Goal: Task Accomplishment & Management: Manage account settings

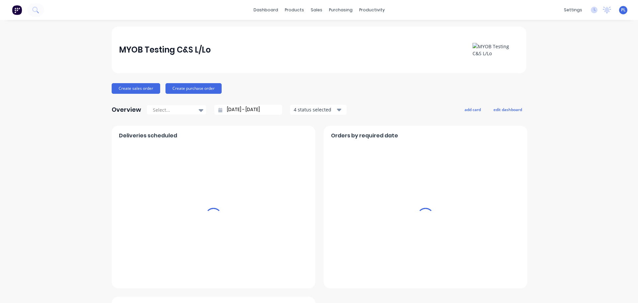
click at [472, 138] on div "Orders by required date" at bounding box center [425, 138] width 189 height 10
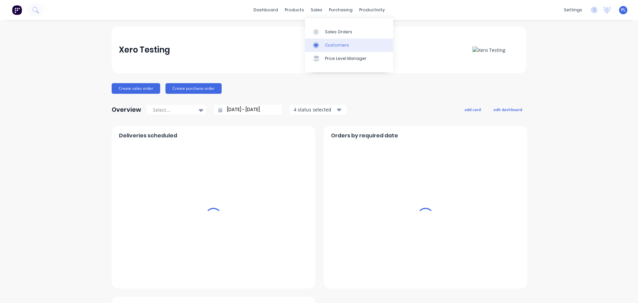
click at [325, 43] on div "Customers" at bounding box center [337, 45] width 24 height 6
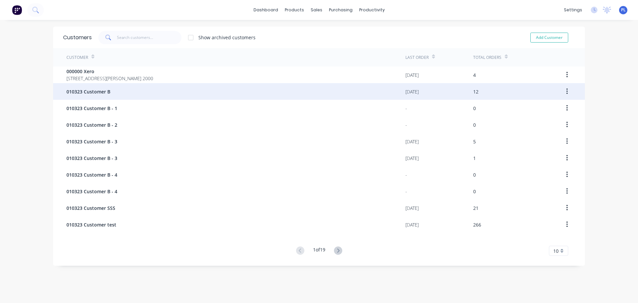
click at [92, 90] on span "010323 Customer B" at bounding box center [88, 91] width 44 height 7
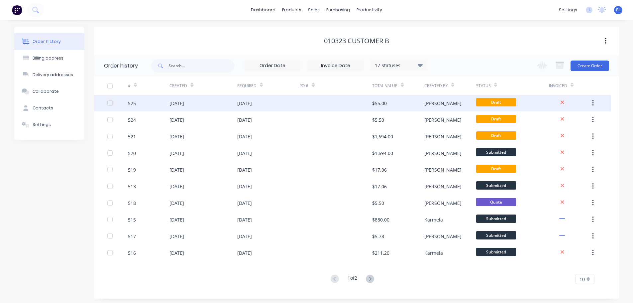
click at [418, 97] on div "$55.00" at bounding box center [398, 103] width 52 height 17
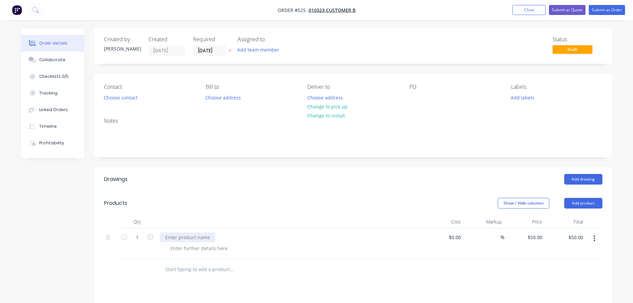
click at [183, 235] on div at bounding box center [187, 237] width 55 height 10
click at [192, 247] on div at bounding box center [292, 248] width 255 height 10
click at [349, 246] on div "123" at bounding box center [292, 248] width 255 height 10
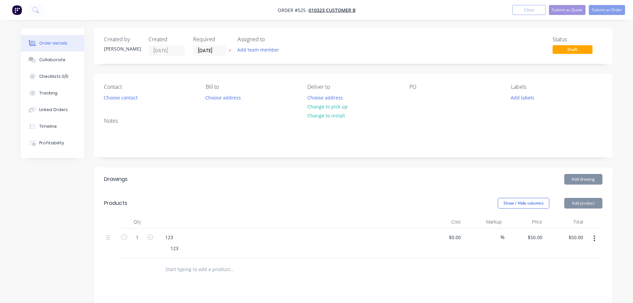
click at [593, 201] on button "Add product" at bounding box center [583, 203] width 38 height 11
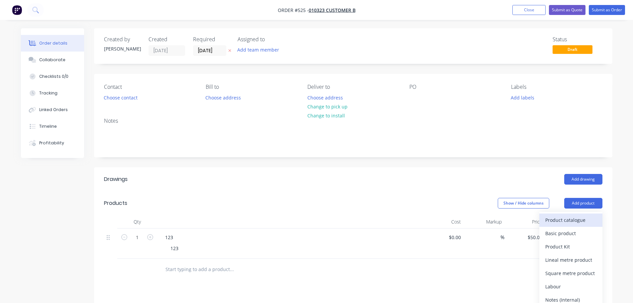
click at [566, 223] on div "Product catalogue" at bounding box center [570, 220] width 51 height 10
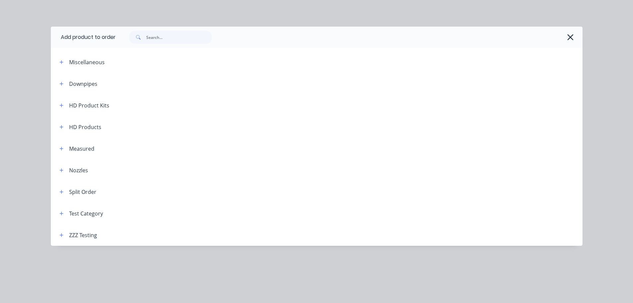
drag, startPoint x: 63, startPoint y: 233, endPoint x: 101, endPoint y: 212, distance: 43.3
click at [63, 233] on icon "button" at bounding box center [61, 235] width 4 height 5
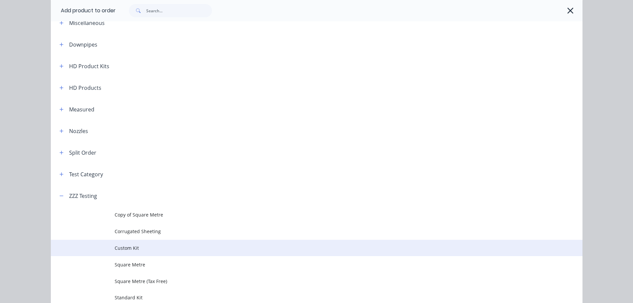
scroll to position [71, 0]
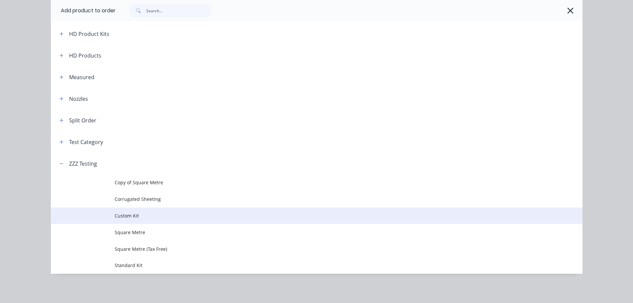
click at [136, 215] on span "Custom Kit" at bounding box center [302, 215] width 374 height 7
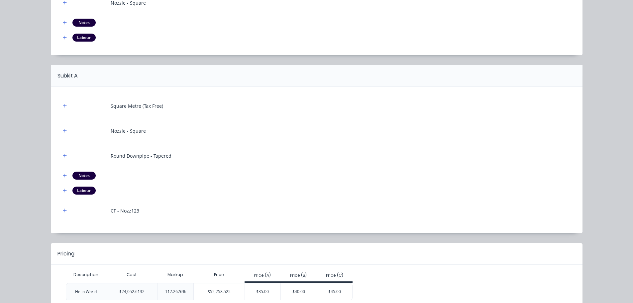
scroll to position [187, 0]
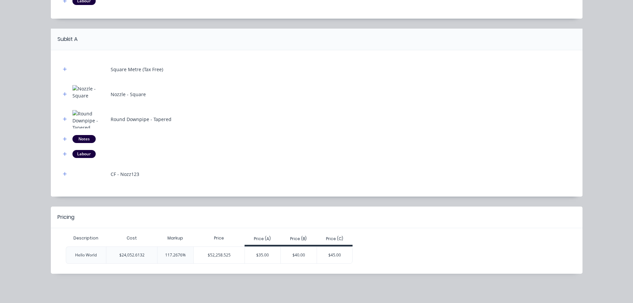
click at [210, 254] on div "$52,258.525" at bounding box center [219, 255] width 51 height 17
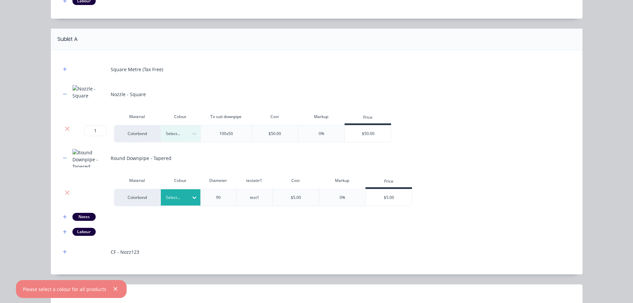
click at [167, 190] on div "Select..." at bounding box center [181, 197] width 40 height 16
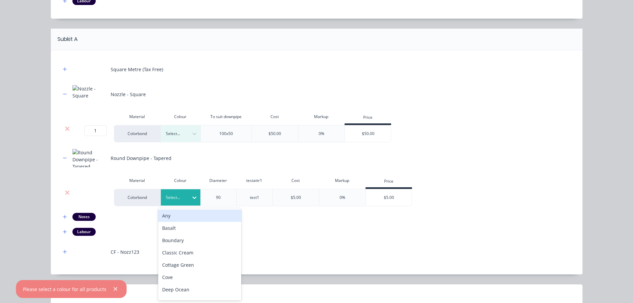
click at [169, 192] on div "Select..." at bounding box center [181, 197] width 40 height 16
click at [165, 202] on div "Select..." at bounding box center [181, 197] width 40 height 16
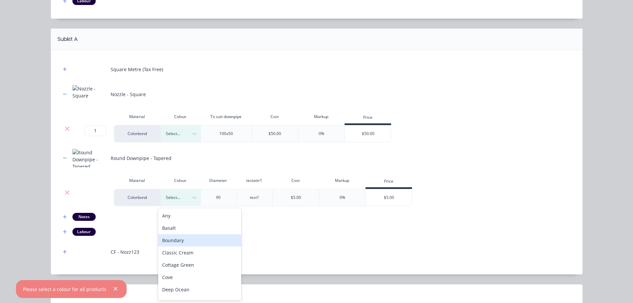
drag, startPoint x: 183, startPoint y: 244, endPoint x: 178, endPoint y: 240, distance: 5.9
click at [182, 244] on div "Boundary" at bounding box center [199, 240] width 83 height 12
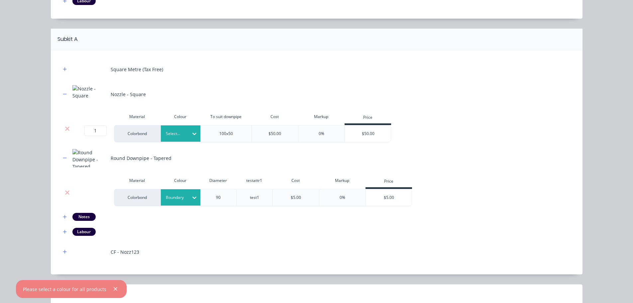
click at [177, 138] on div "Select..." at bounding box center [181, 133] width 40 height 16
drag, startPoint x: 186, startPoint y: 247, endPoint x: 183, endPoint y: 244, distance: 4.5
click at [184, 245] on div "CF - Nozz123" at bounding box center [317, 252] width 512 height 18
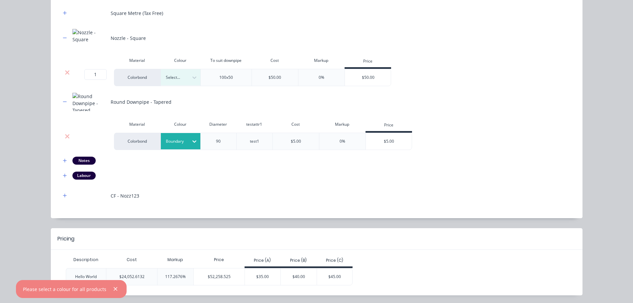
scroll to position [231, 0]
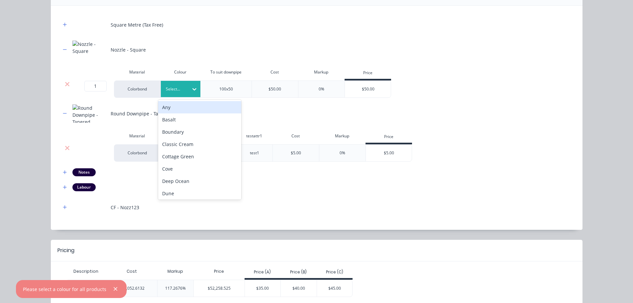
click at [172, 86] on div at bounding box center [176, 88] width 20 height 7
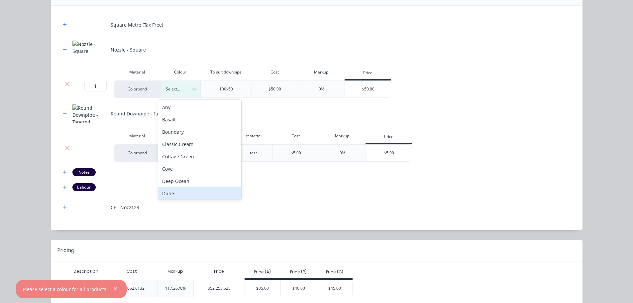
click at [194, 192] on div "Dune" at bounding box center [199, 193] width 83 height 12
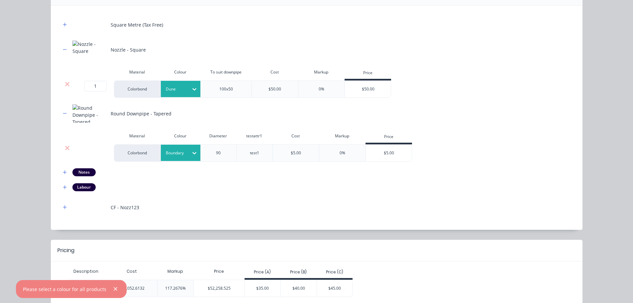
scroll to position [265, 0]
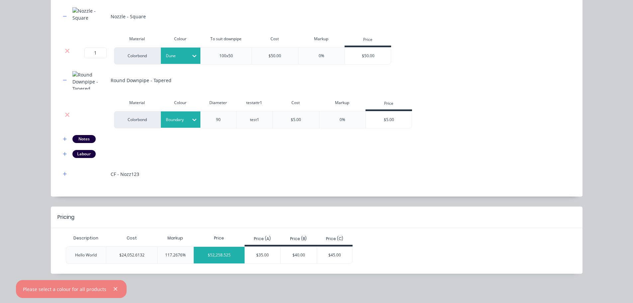
click at [206, 254] on div "$52,258.525" at bounding box center [219, 255] width 51 height 17
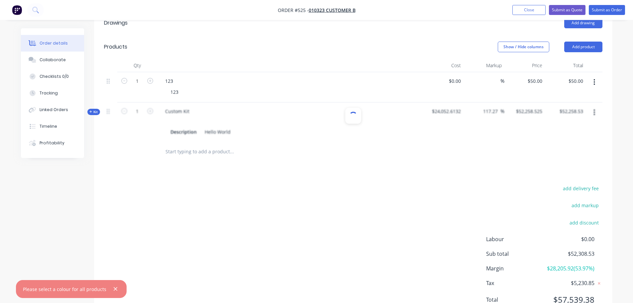
click at [114, 286] on icon "button" at bounding box center [115, 289] width 4 height 6
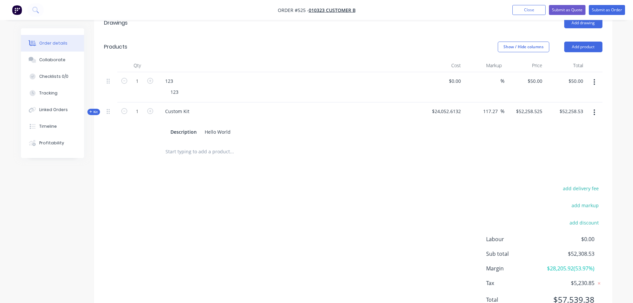
click at [95, 112] on span "Kit" at bounding box center [93, 111] width 9 height 5
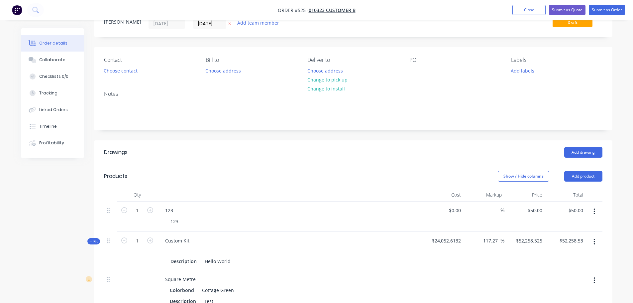
scroll to position [0, 0]
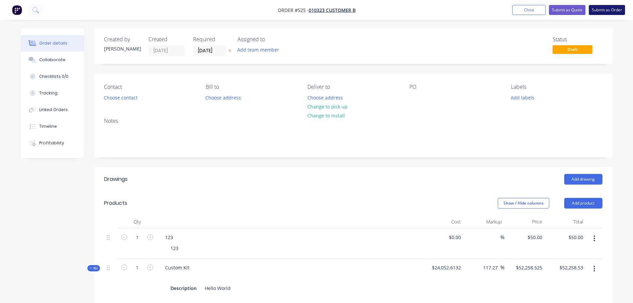
click at [593, 12] on button "Submit as Order" at bounding box center [607, 10] width 36 height 10
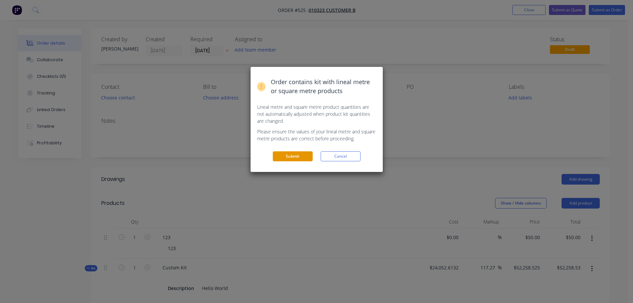
click at [305, 156] on button "Submit" at bounding box center [293, 156] width 40 height 10
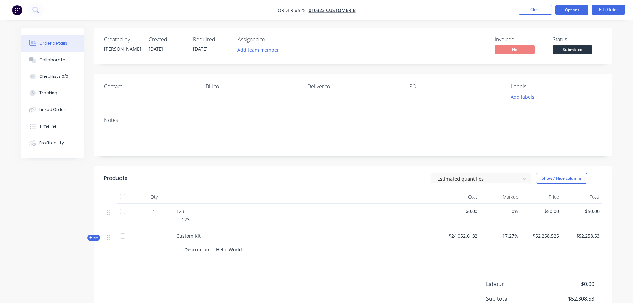
click at [571, 7] on button "Options" at bounding box center [571, 10] width 33 height 11
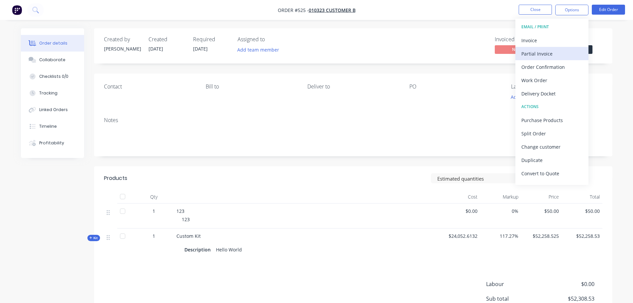
click at [520, 57] on button "Partial Invoice" at bounding box center [551, 53] width 73 height 13
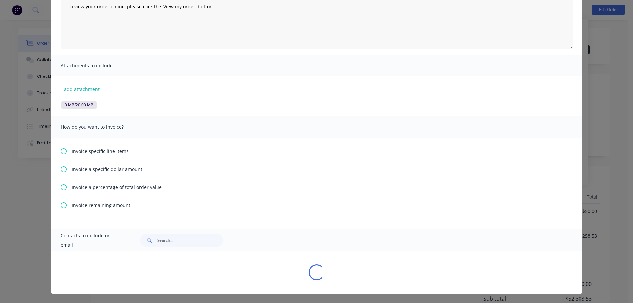
scroll to position [76, 0]
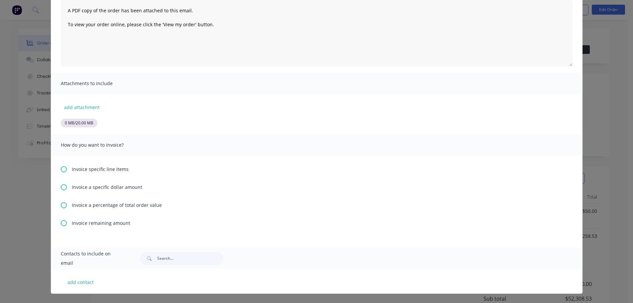
click at [64, 170] on div "Invoice specific line items" at bounding box center [317, 168] width 512 height 7
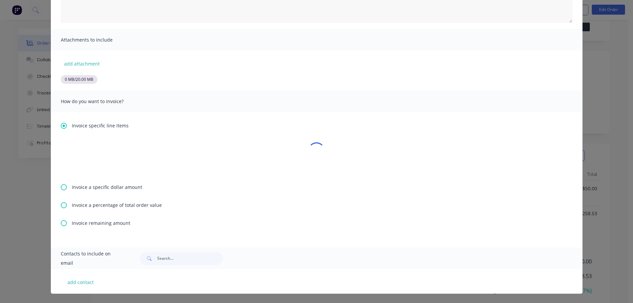
scroll to position [66, 0]
click at [77, 222] on span "Invoice remaining amount" at bounding box center [101, 222] width 58 height 7
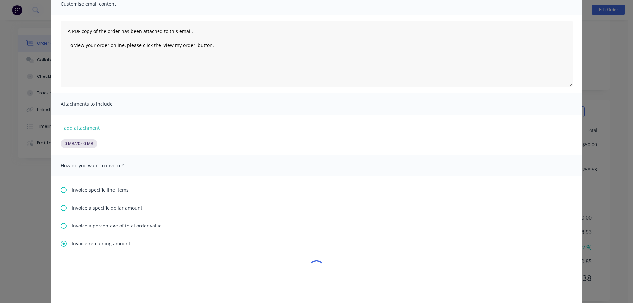
scroll to position [119, 0]
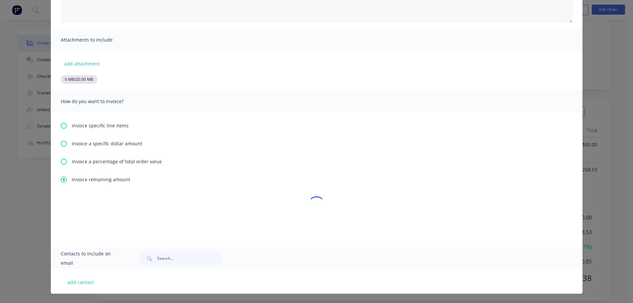
click at [91, 145] on span "Invoice a specific dollar amount" at bounding box center [107, 143] width 70 height 7
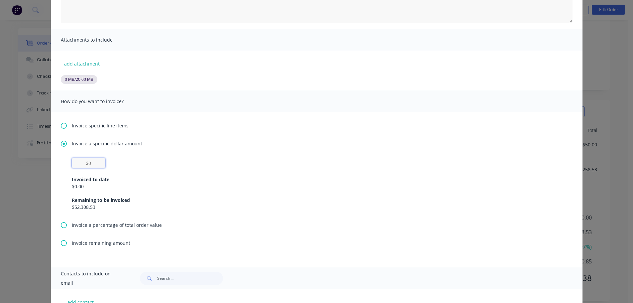
click at [78, 166] on input "text" at bounding box center [89, 163] width 34 height 10
type input "$55"
click at [235, 167] on div "$55 Invoiced to date $0.00 Remaining to be invoiced $52,308.53" at bounding box center [317, 184] width 490 height 53
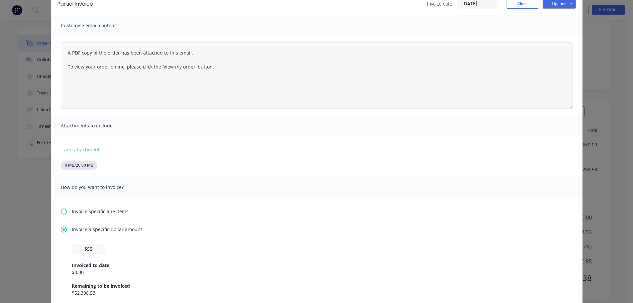
scroll to position [0, 0]
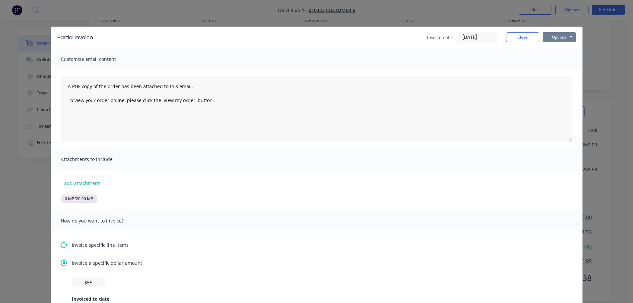
click at [553, 38] on button "Options" at bounding box center [559, 37] width 33 height 10
click at [572, 61] on button "Print" at bounding box center [564, 60] width 43 height 11
click at [521, 31] on div "Partial Invoice Invoice date 08/10/25 Close Options Preview Print Email" at bounding box center [317, 38] width 532 height 22
click at [528, 39] on button "Close" at bounding box center [522, 37] width 33 height 10
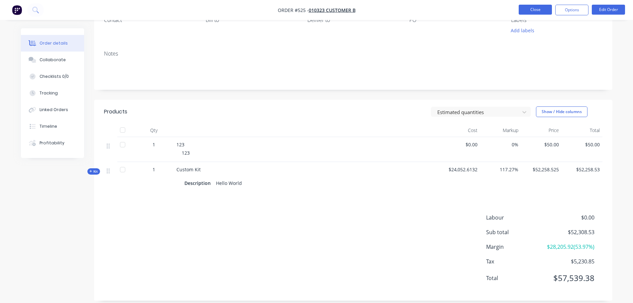
click at [526, 7] on button "Close" at bounding box center [535, 10] width 33 height 10
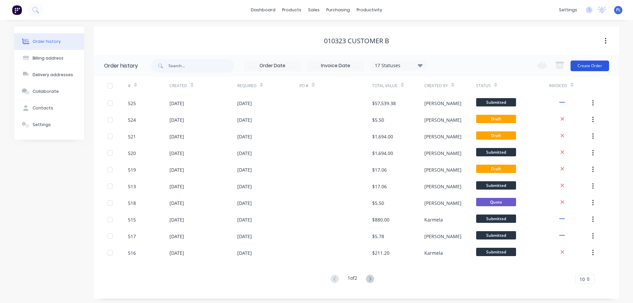
click at [586, 66] on button "Create Order" at bounding box center [590, 65] width 39 height 11
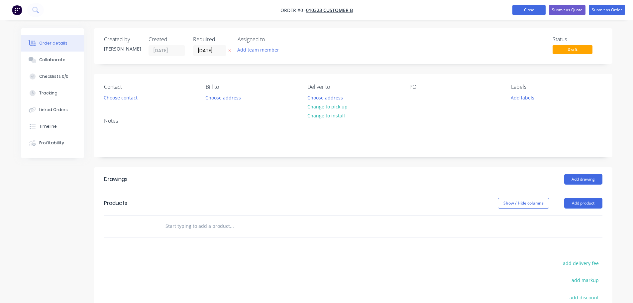
click at [514, 8] on button "Close" at bounding box center [528, 10] width 33 height 10
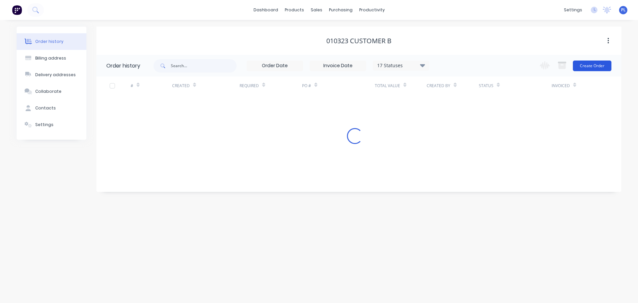
click at [587, 66] on button "Create Order" at bounding box center [592, 65] width 39 height 11
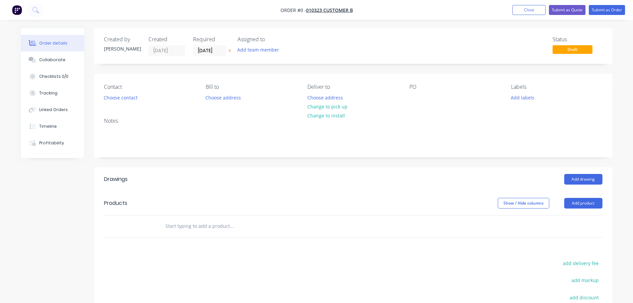
click at [134, 125] on div "Notes" at bounding box center [353, 134] width 518 height 45
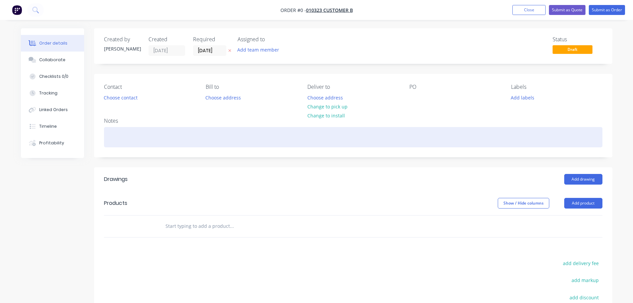
click at [134, 136] on div at bounding box center [353, 137] width 498 height 20
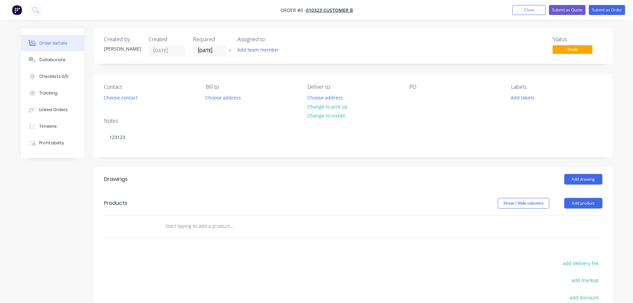
click at [293, 185] on div "Order details Collaborate Checklists 0/0 Tracking Linked Orders Timeline Profit…" at bounding box center [316, 217] width 605 height 379
drag, startPoint x: 40, startPoint y: 89, endPoint x: 39, endPoint y: 85, distance: 4.0
click at [39, 87] on button "Tracking" at bounding box center [52, 93] width 63 height 17
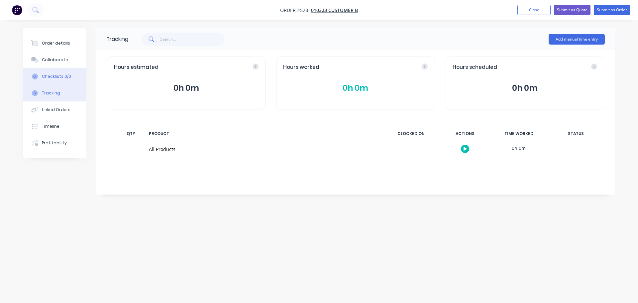
click at [40, 79] on button "Checklists 0/0" at bounding box center [54, 76] width 63 height 17
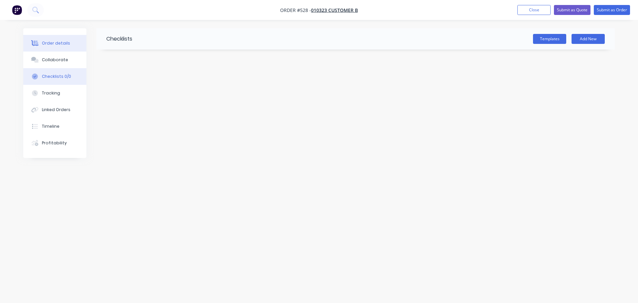
click at [50, 46] on div "Order details" at bounding box center [56, 43] width 28 height 6
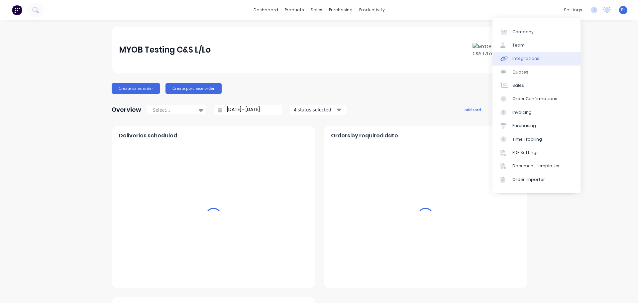
click at [544, 60] on link "Integrations" at bounding box center [537, 58] width 88 height 13
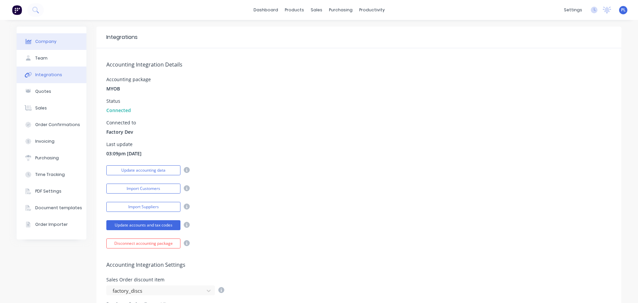
click at [62, 47] on button "Company" at bounding box center [52, 41] width 70 height 17
select select "AU"
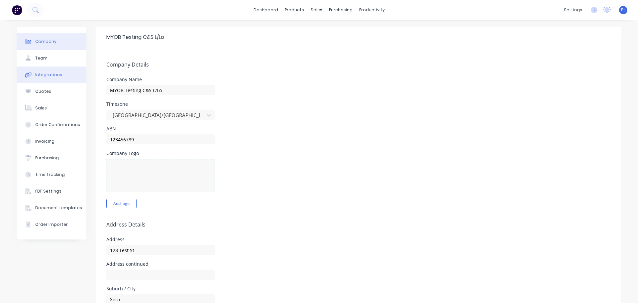
click at [54, 69] on button "Integrations" at bounding box center [52, 74] width 70 height 17
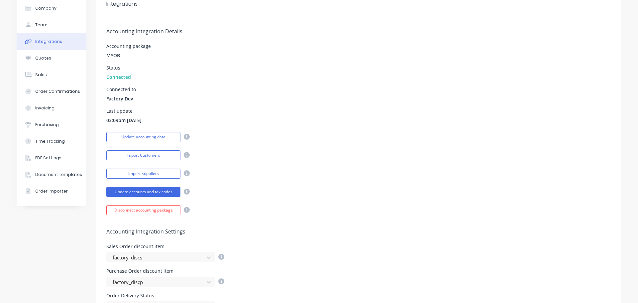
scroll to position [100, 0]
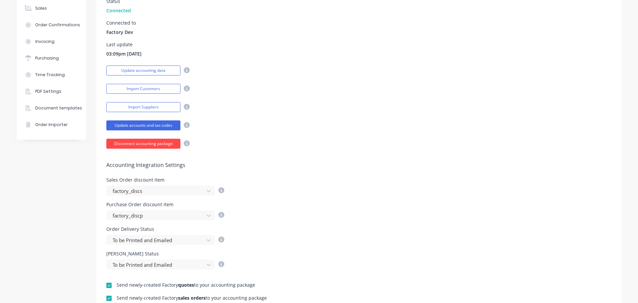
click at [147, 148] on button "Disconnect accounting package" at bounding box center [143, 144] width 74 height 10
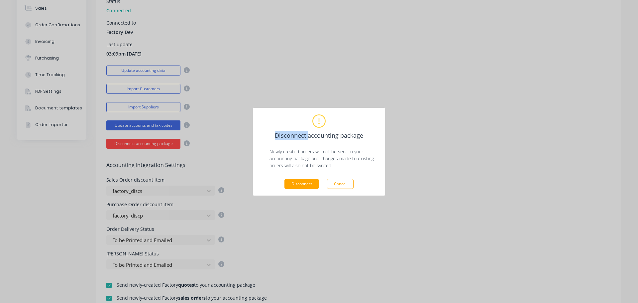
click at [147, 148] on div "Disconnect accounting package Newly created orders will not be sent to your acc…" at bounding box center [319, 151] width 638 height 303
click at [333, 186] on button "Cancel" at bounding box center [340, 184] width 27 height 10
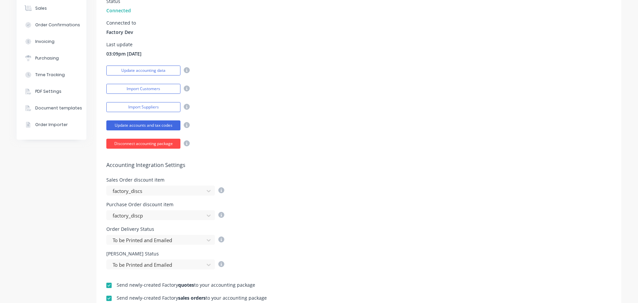
click at [139, 141] on button "Disconnect accounting package" at bounding box center [143, 144] width 74 height 10
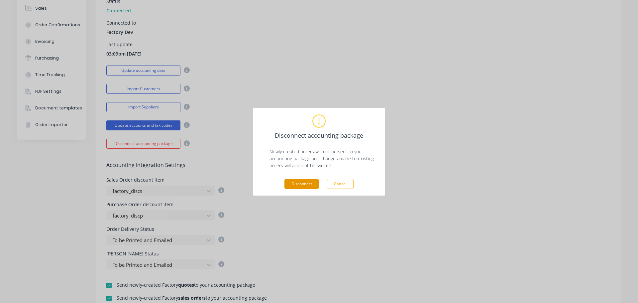
click at [305, 182] on button "Disconnect" at bounding box center [301, 184] width 35 height 10
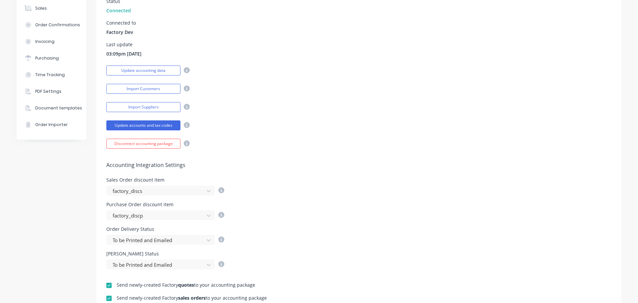
scroll to position [37, 0]
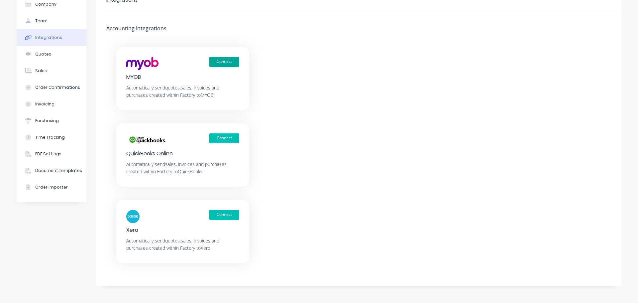
click at [228, 62] on button "Connect" at bounding box center [224, 62] width 30 height 10
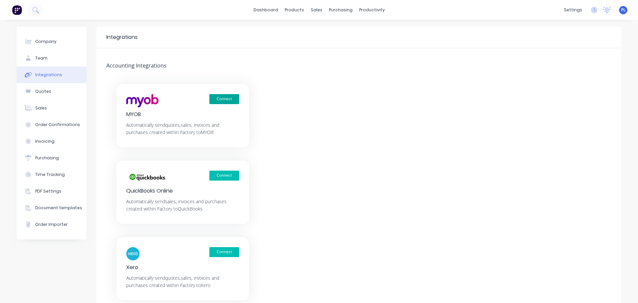
click at [230, 96] on button "Connect" at bounding box center [224, 99] width 30 height 10
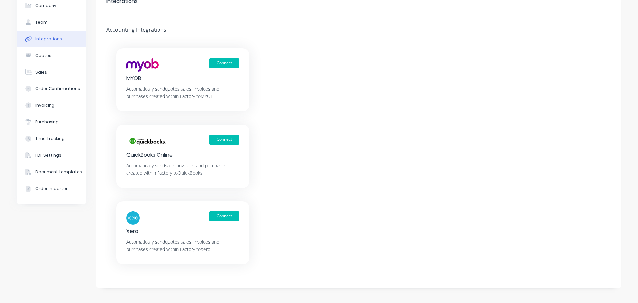
scroll to position [37, 0]
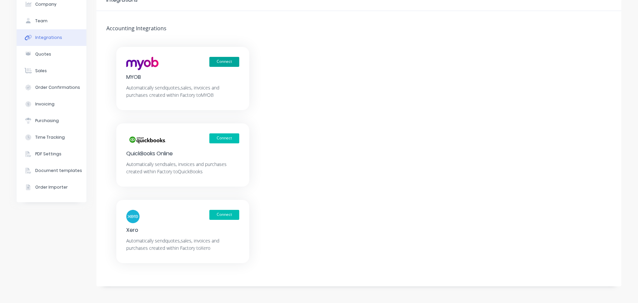
click at [216, 60] on button "Connect" at bounding box center [224, 62] width 30 height 10
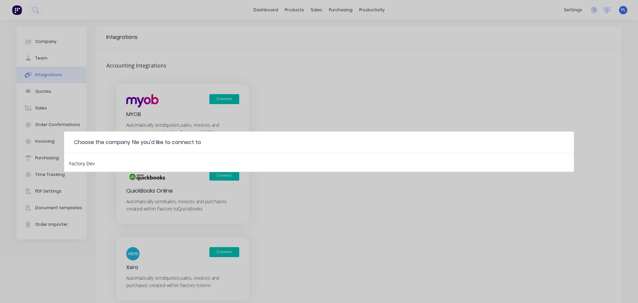
click at [96, 164] on div "Factory Dev" at bounding box center [319, 162] width 510 height 19
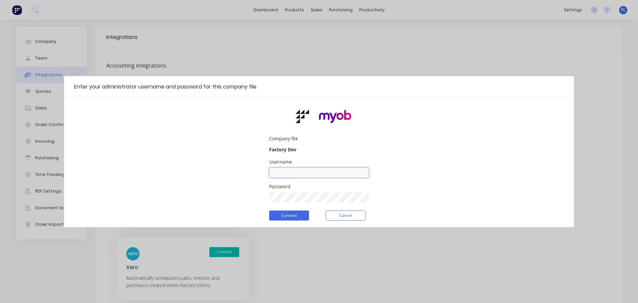
click at [304, 173] on input at bounding box center [319, 172] width 100 height 10
type input "f"
type input "myob_admin"
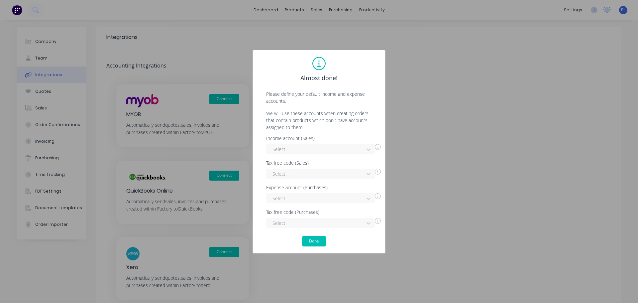
click at [300, 155] on div "Income account (Sales) Select... Tax free code (Sales) Select... Expense accoun…" at bounding box center [319, 182] width 119 height 92
click at [294, 149] on div at bounding box center [316, 149] width 89 height 8
click at [289, 190] on div "Other Income" at bounding box center [320, 188] width 109 height 12
click at [288, 176] on div at bounding box center [316, 173] width 89 height 8
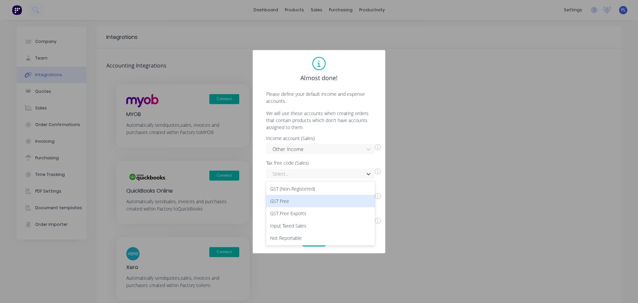
click at [276, 200] on div "GST Free" at bounding box center [320, 201] width 109 height 12
click at [286, 200] on div "Select..." at bounding box center [320, 198] width 109 height 10
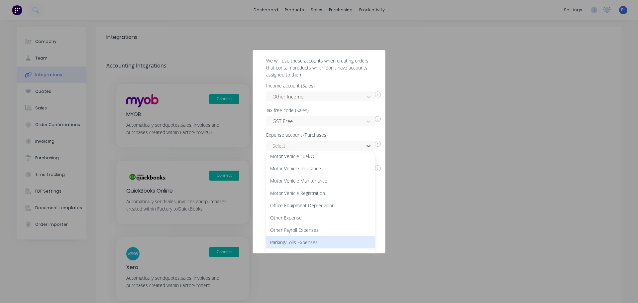
scroll to position [399, 0]
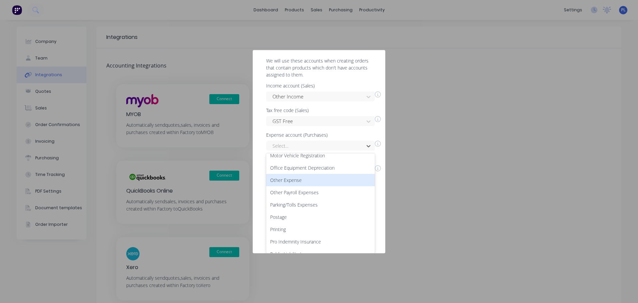
click at [286, 175] on div "Other Expense" at bounding box center [320, 180] width 109 height 12
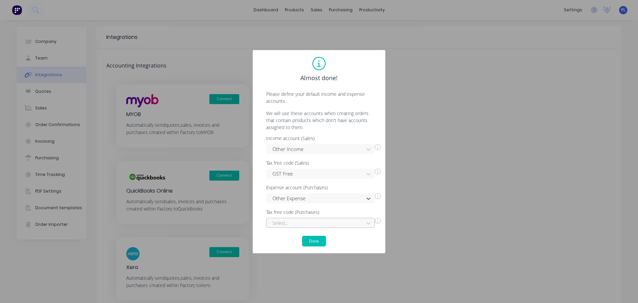
click at [288, 222] on div "Select..." at bounding box center [320, 223] width 109 height 10
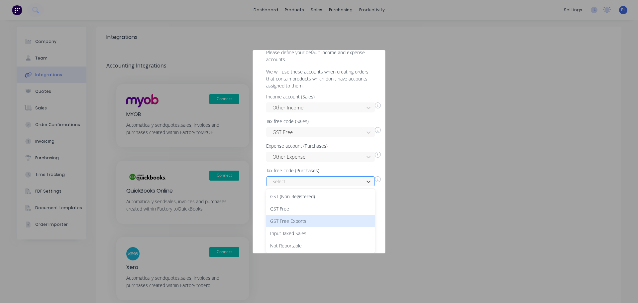
type input "g"
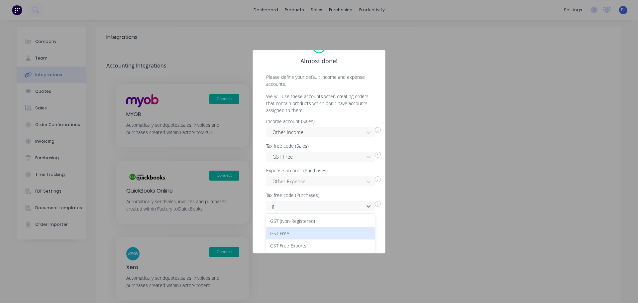
click at [281, 232] on div "GST Free" at bounding box center [320, 233] width 109 height 12
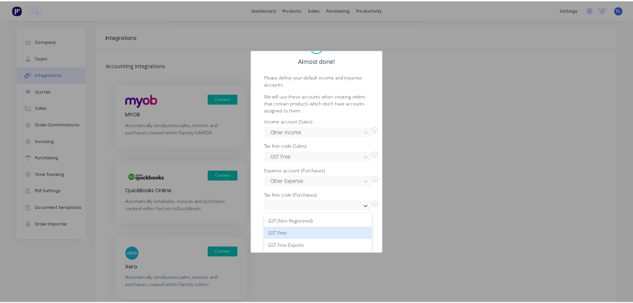
scroll to position [0, 0]
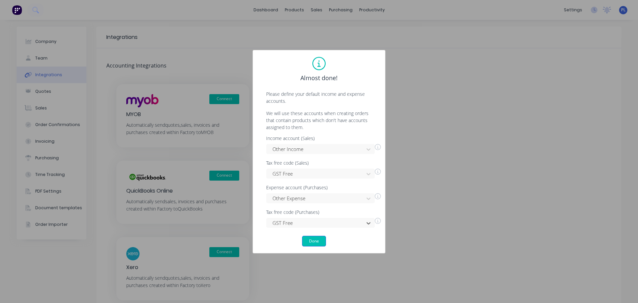
click at [311, 243] on button "Done" at bounding box center [314, 241] width 24 height 11
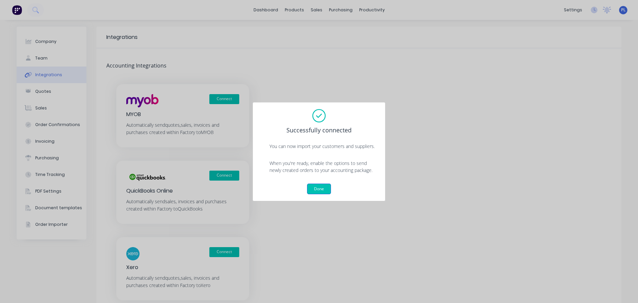
click at [313, 189] on button "Done" at bounding box center [319, 188] width 24 height 11
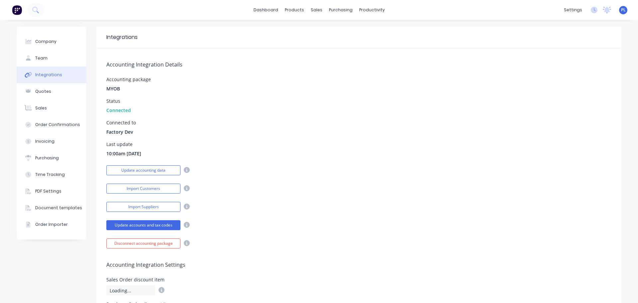
click at [347, 133] on div "Connected to Factory Dev" at bounding box center [358, 127] width 505 height 15
drag, startPoint x: 323, startPoint y: 30, endPoint x: 319, endPoint y: 35, distance: 6.6
click at [323, 30] on link "Sales Orders" at bounding box center [349, 31] width 88 height 13
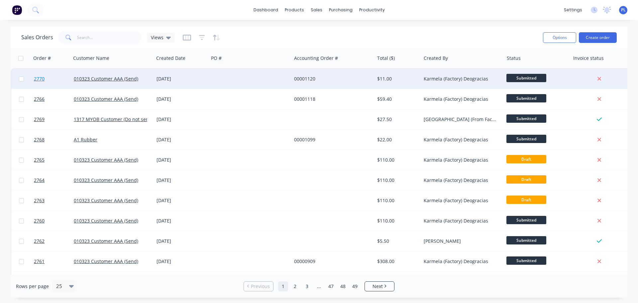
click at [42, 81] on span "2770" at bounding box center [39, 78] width 11 height 7
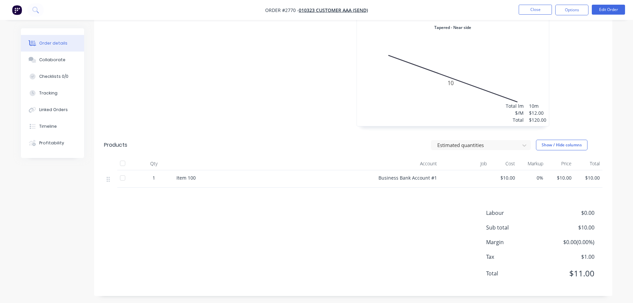
scroll to position [365, 0]
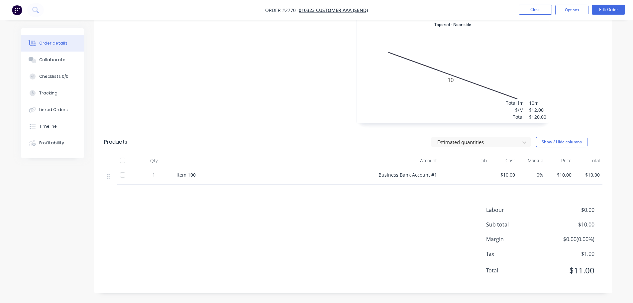
click at [187, 177] on span "Item 100" at bounding box center [185, 174] width 19 height 6
click at [197, 175] on div "Item 100" at bounding box center [273, 174] width 194 height 7
click at [542, 6] on button "Close" at bounding box center [535, 10] width 33 height 10
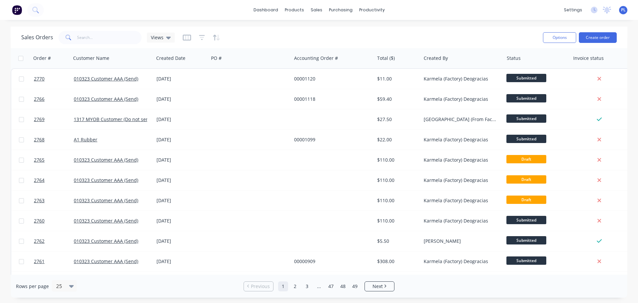
click at [586, 30] on div "Options Create order" at bounding box center [578, 37] width 76 height 16
click at [590, 35] on button "Create order" at bounding box center [598, 37] width 38 height 11
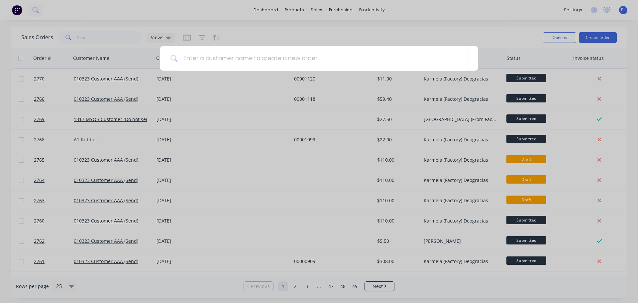
click at [272, 40] on div at bounding box center [319, 151] width 638 height 303
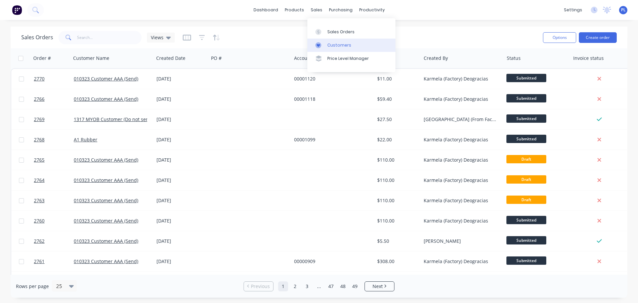
click at [325, 50] on link "Customers" at bounding box center [351, 45] width 88 height 13
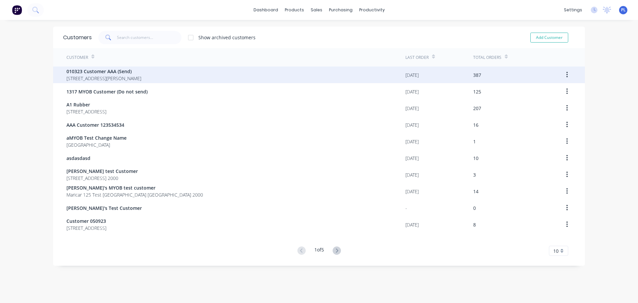
click at [103, 70] on span "010323 Customer AAA (Send)" at bounding box center [103, 71] width 75 height 7
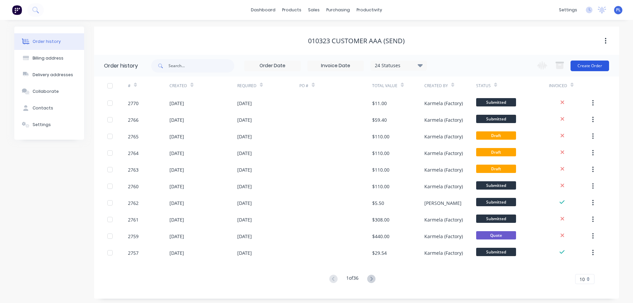
click at [588, 65] on button "Create Order" at bounding box center [590, 65] width 39 height 11
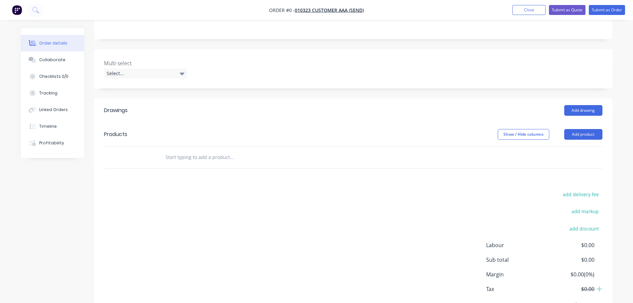
scroll to position [166, 0]
click at [578, 128] on button "Add product" at bounding box center [583, 133] width 38 height 11
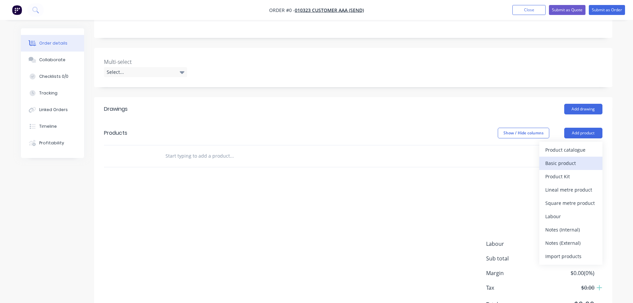
click at [562, 147] on div "Product catalogue Basic product Product Kit Lineal metre product Square metre p…" at bounding box center [570, 203] width 63 height 123
click at [562, 158] on div "Basic product" at bounding box center [570, 163] width 51 height 10
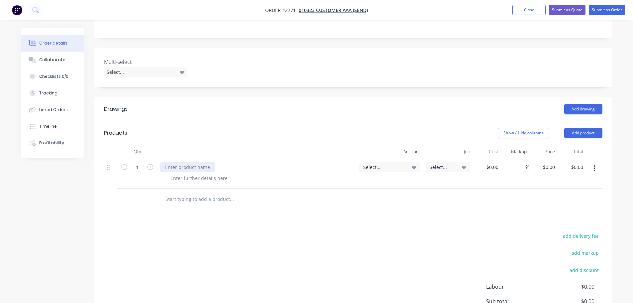
click at [179, 162] on div at bounding box center [187, 167] width 55 height 10
click at [196, 173] on div at bounding box center [199, 178] width 68 height 10
click at [227, 162] on div "1231 3123123 123 122 3123 123123123" at bounding box center [212, 167] width 104 height 10
copy div "1231 3123123 123 122 3123 123123123"
click at [191, 173] on div at bounding box center [199, 178] width 68 height 10
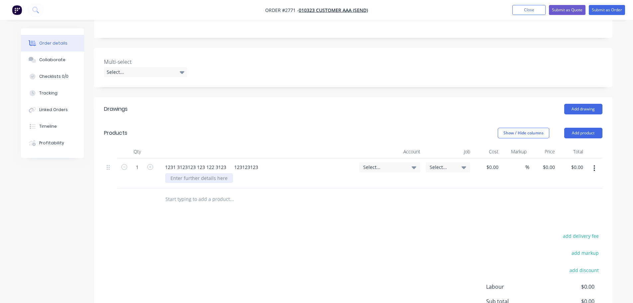
click at [183, 173] on div at bounding box center [199, 178] width 68 height 10
paste div
click at [205, 188] on div at bounding box center [276, 199] width 239 height 22
drag, startPoint x: 302, startPoint y: 187, endPoint x: 434, endPoint y: 138, distance: 141.2
click at [302, 188] on div at bounding box center [276, 199] width 239 height 22
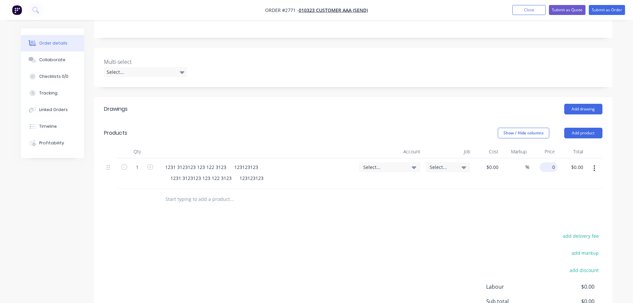
click at [556, 162] on input "0" at bounding box center [549, 167] width 15 height 10
type input "$5.00"
drag, startPoint x: 527, startPoint y: 172, endPoint x: 524, endPoint y: 168, distance: 5.5
click at [526, 188] on div at bounding box center [353, 199] width 498 height 22
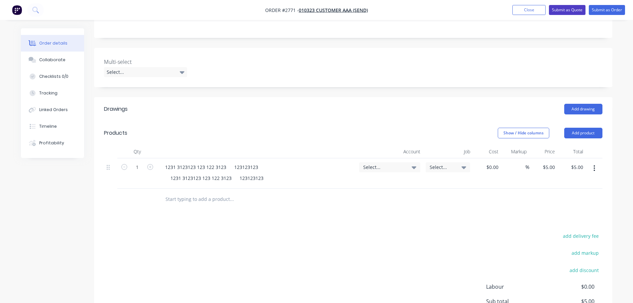
click at [568, 6] on button "Submit as Quote" at bounding box center [567, 10] width 37 height 10
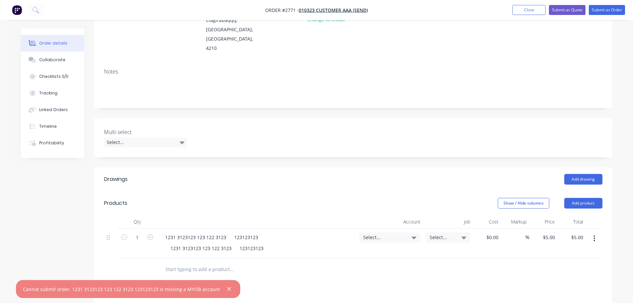
scroll to position [166, 0]
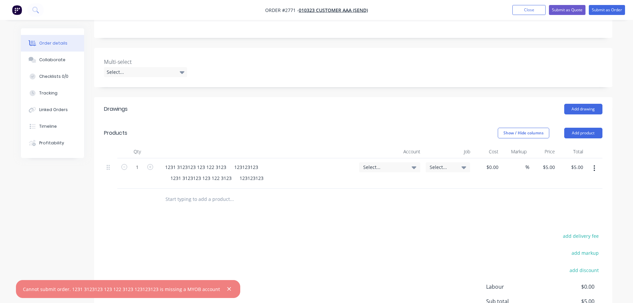
click at [227, 289] on icon "button" at bounding box center [229, 289] width 4 height 6
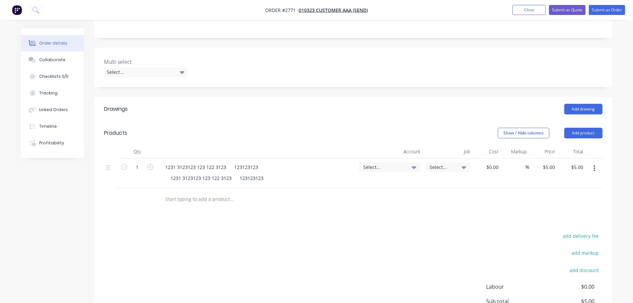
click at [397, 164] on span "Select..." at bounding box center [384, 167] width 42 height 7
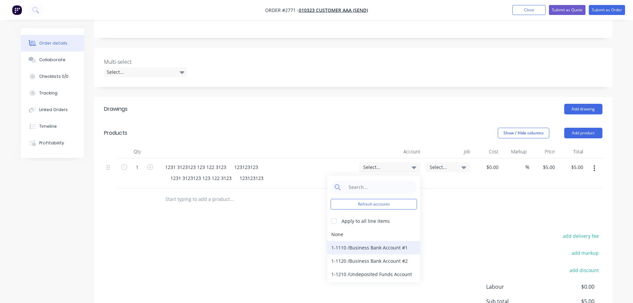
click at [346, 241] on div "1-1110 / Business Bank Account #1" at bounding box center [373, 247] width 93 height 13
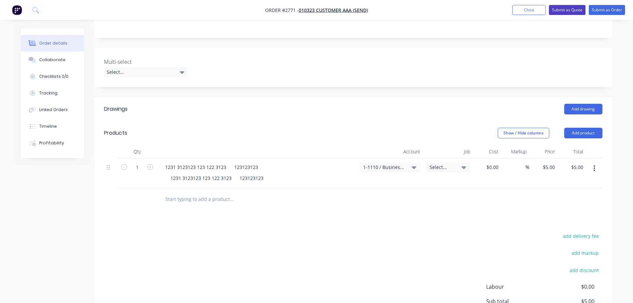
click at [569, 12] on button "Submit as Quote" at bounding box center [567, 10] width 37 height 10
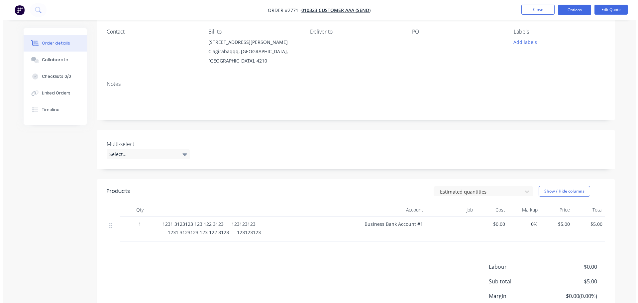
scroll to position [0, 0]
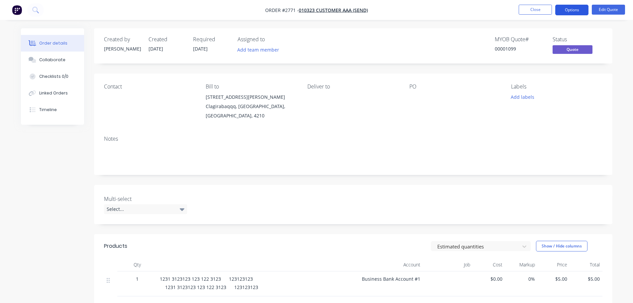
click at [565, 14] on button "Options" at bounding box center [571, 10] width 33 height 11
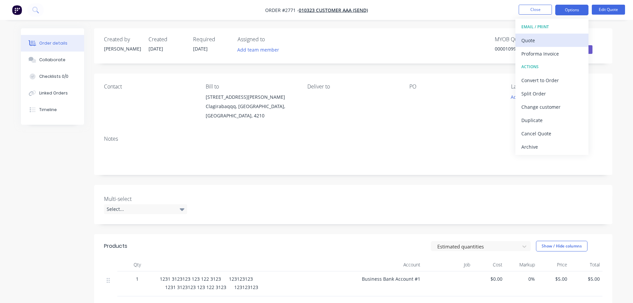
click at [558, 45] on button "Quote" at bounding box center [551, 40] width 73 height 13
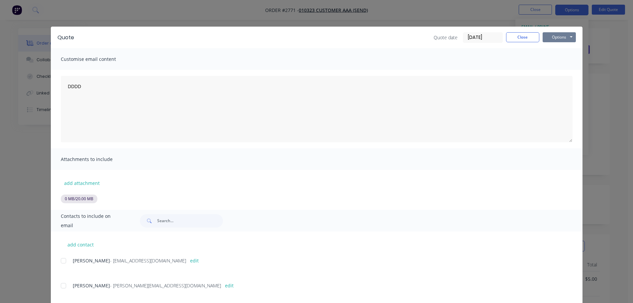
click at [548, 34] on button "Options" at bounding box center [559, 37] width 33 height 10
click at [555, 45] on button "Preview" at bounding box center [564, 49] width 43 height 11
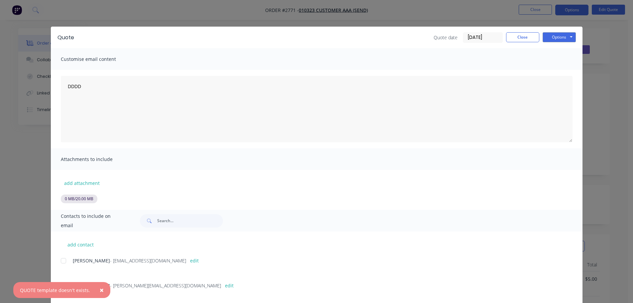
click at [101, 289] on span "×" at bounding box center [102, 289] width 4 height 9
click at [526, 30] on div "Quote Quote date 08/10/25 Close Options Preview Print Email" at bounding box center [317, 38] width 532 height 22
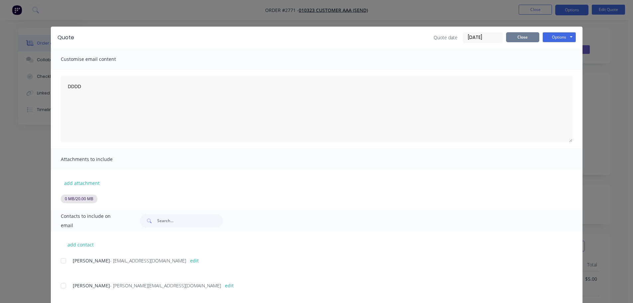
click at [527, 37] on button "Close" at bounding box center [522, 37] width 33 height 10
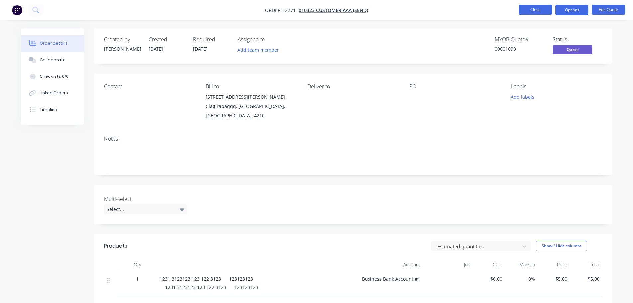
click at [532, 7] on button "Close" at bounding box center [535, 10] width 33 height 10
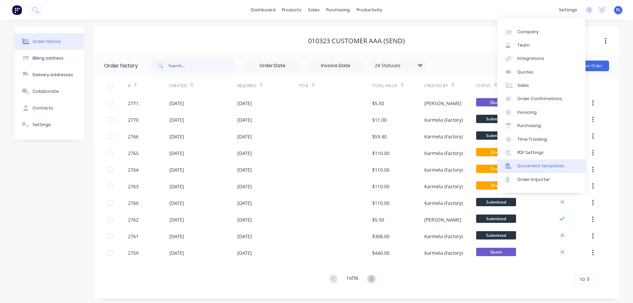
click at [535, 164] on div "Document templates" at bounding box center [540, 166] width 47 height 6
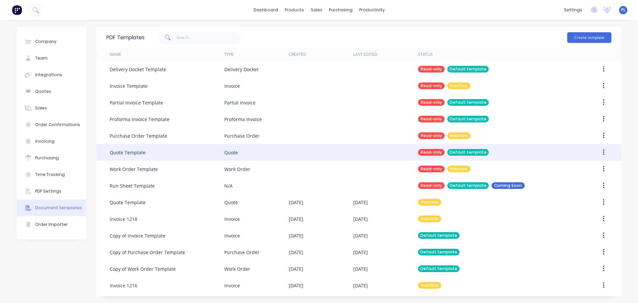
click at [169, 151] on div "Quote Template" at bounding box center [167, 152] width 115 height 17
click at [604, 151] on icon "button" at bounding box center [604, 152] width 2 height 7
click at [583, 172] on div "Duplicate" at bounding box center [579, 170] width 51 height 10
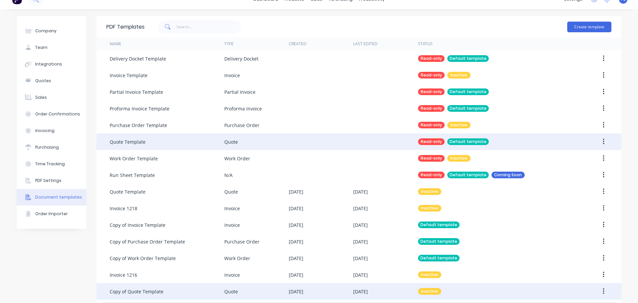
scroll to position [17, 0]
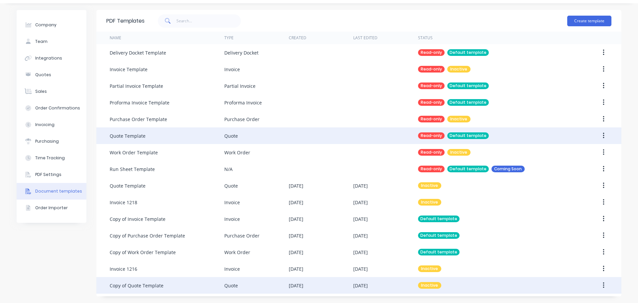
click at [165, 282] on div "Copy of Quote Template" at bounding box center [167, 285] width 115 height 17
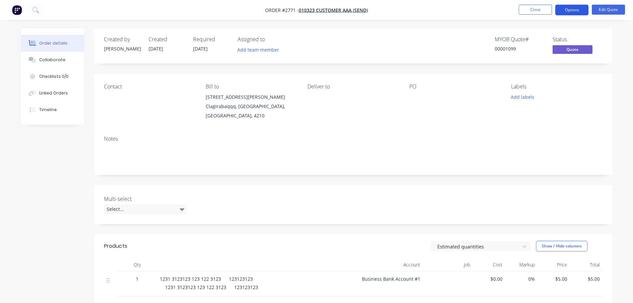
click at [575, 11] on button "Options" at bounding box center [571, 10] width 33 height 11
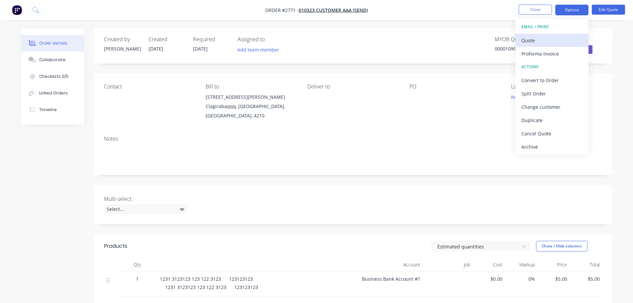
click at [570, 41] on div "Quote" at bounding box center [551, 41] width 61 height 10
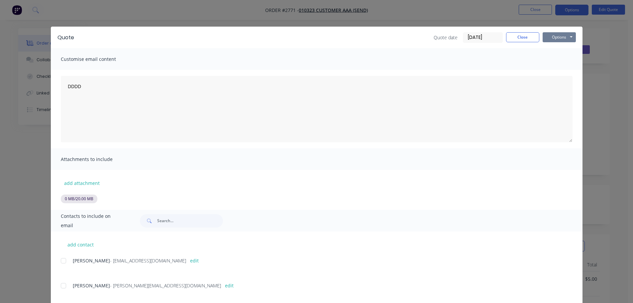
click at [566, 37] on button "Options" at bounding box center [559, 37] width 33 height 10
click at [560, 52] on button "Preview" at bounding box center [564, 49] width 43 height 11
click at [517, 35] on button "Close" at bounding box center [522, 37] width 33 height 10
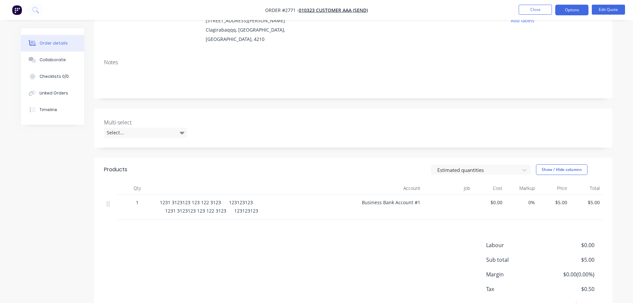
scroll to position [100, 0]
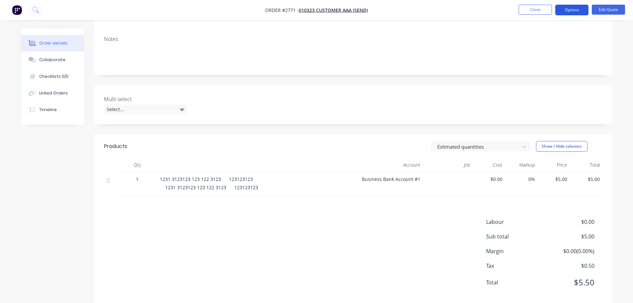
click at [579, 14] on button "Options" at bounding box center [571, 10] width 33 height 11
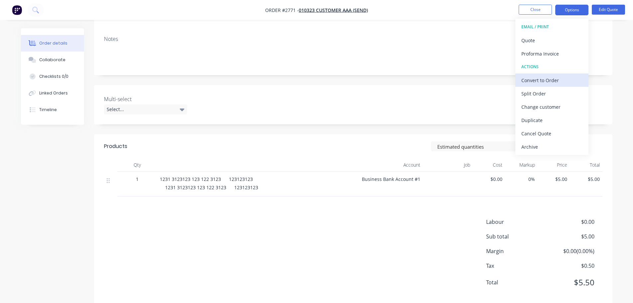
click at [532, 82] on div "Convert to Order" at bounding box center [551, 80] width 61 height 10
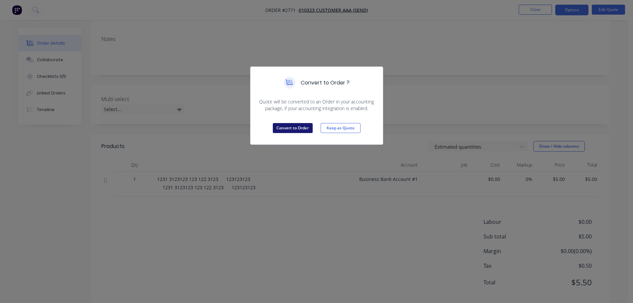
click at [285, 129] on button "Convert to Order" at bounding box center [293, 128] width 40 height 10
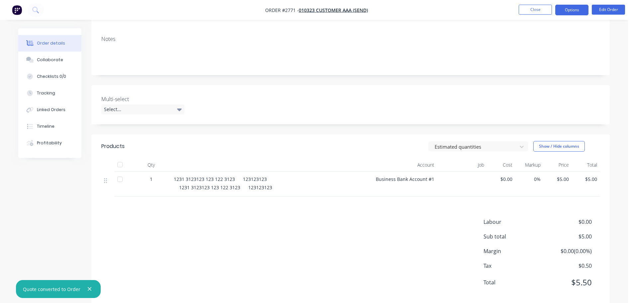
click at [564, 9] on button "Options" at bounding box center [571, 10] width 33 height 11
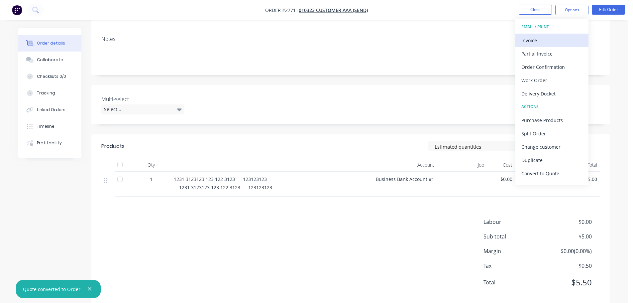
click at [545, 40] on div "Invoice" at bounding box center [551, 41] width 61 height 10
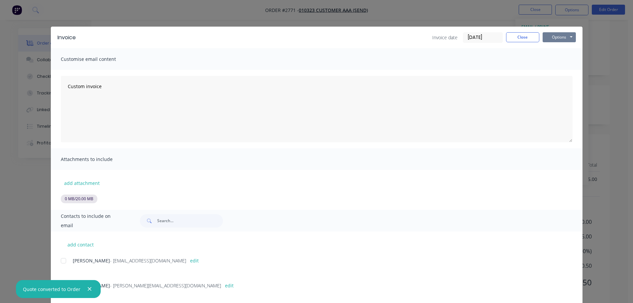
click at [552, 39] on button "Options" at bounding box center [559, 37] width 33 height 10
click at [552, 61] on button "Print" at bounding box center [564, 60] width 43 height 11
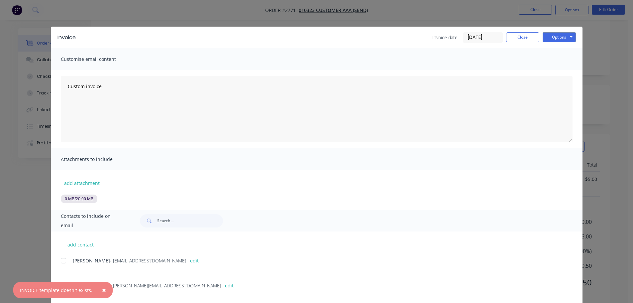
drag, startPoint x: 102, startPoint y: 285, endPoint x: 120, endPoint y: 271, distance: 23.5
click at [102, 285] on span "×" at bounding box center [104, 289] width 4 height 9
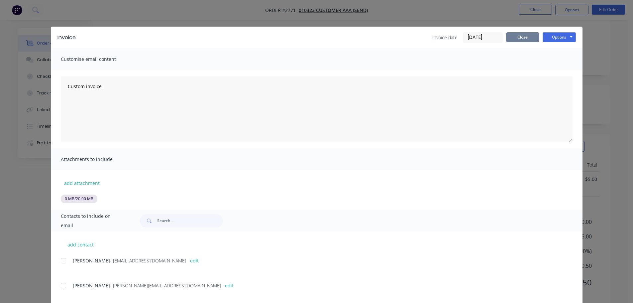
click at [517, 37] on button "Close" at bounding box center [522, 37] width 33 height 10
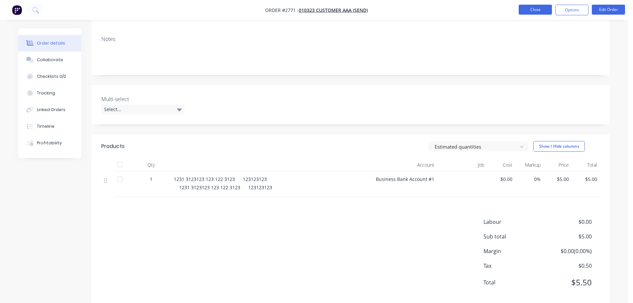
click at [531, 10] on button "Close" at bounding box center [535, 10] width 33 height 10
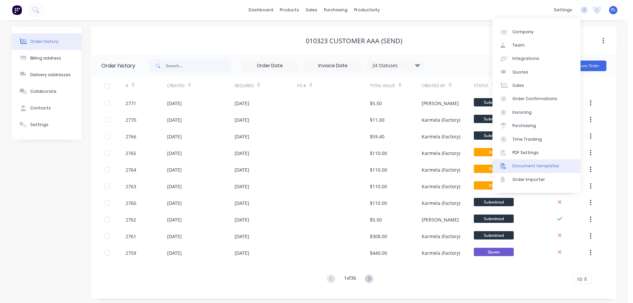
click at [516, 165] on div "Document templates" at bounding box center [535, 166] width 47 height 6
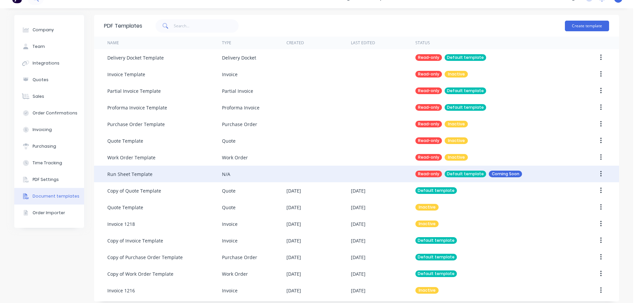
scroll to position [17, 0]
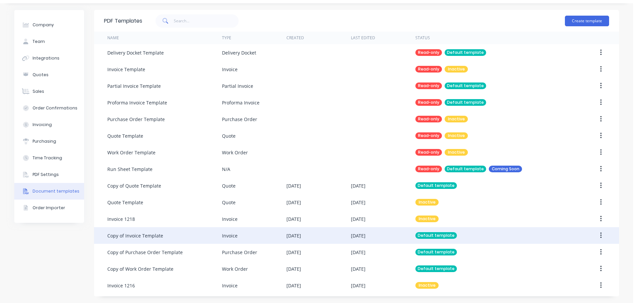
click at [179, 237] on div "Copy of Invoice Template" at bounding box center [164, 235] width 115 height 17
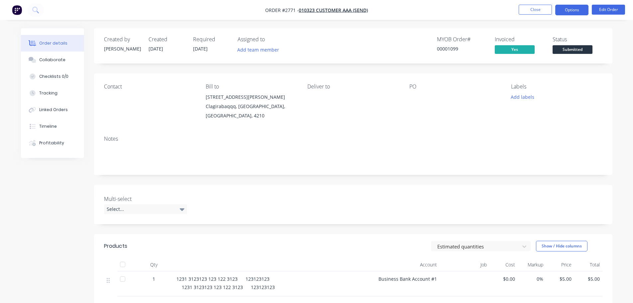
click at [564, 13] on nav "Order #2771 - 010323 Customer AAA (Send) Close Options Edit Order" at bounding box center [316, 10] width 633 height 20
click at [563, 13] on button "Options" at bounding box center [571, 10] width 33 height 11
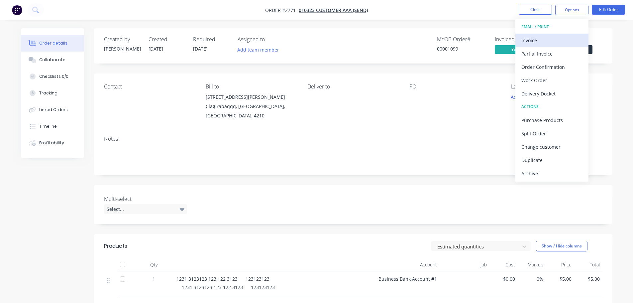
click at [567, 36] on div "Invoice" at bounding box center [551, 41] width 61 height 10
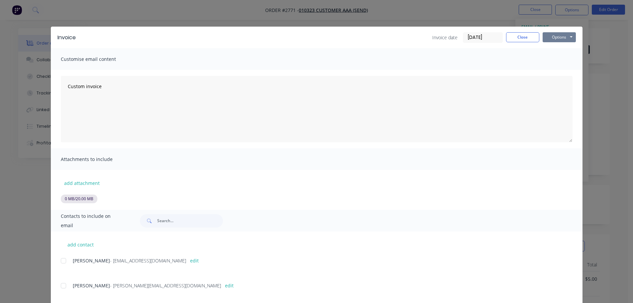
click at [566, 36] on button "Options" at bounding box center [559, 37] width 33 height 10
click at [547, 47] on button "Preview" at bounding box center [564, 49] width 43 height 11
click at [508, 37] on button "Close" at bounding box center [522, 37] width 33 height 10
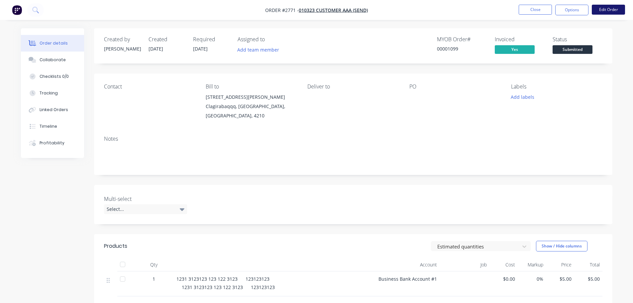
click at [599, 12] on button "Edit Order" at bounding box center [608, 10] width 33 height 10
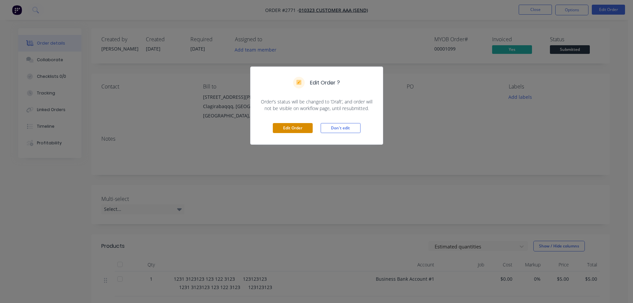
click at [296, 125] on button "Edit Order" at bounding box center [293, 128] width 40 height 10
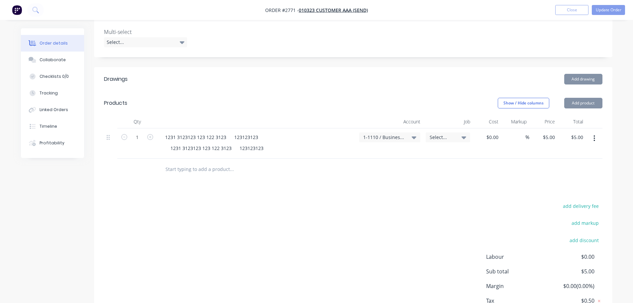
scroll to position [199, 0]
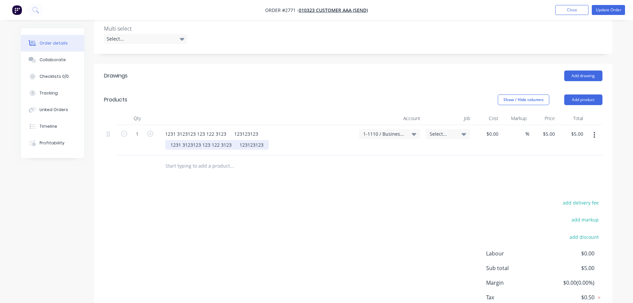
click at [237, 140] on div "1231 3123123 123 122 3123 123123123" at bounding box center [217, 145] width 104 height 10
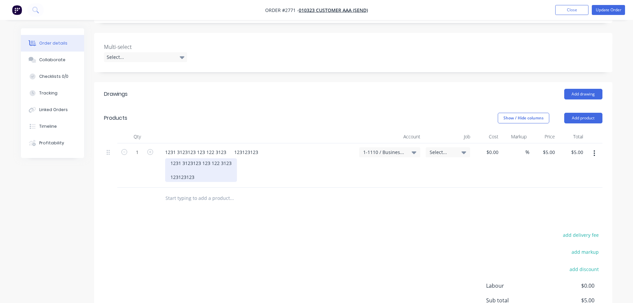
scroll to position [166, 0]
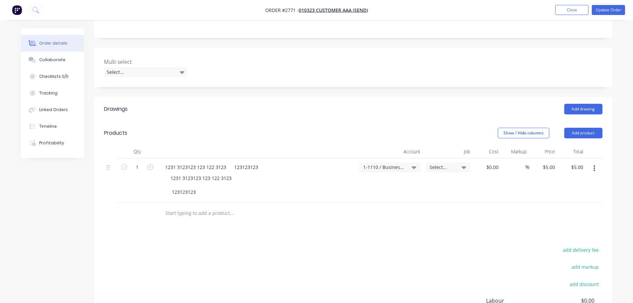
click at [291, 175] on div "1231 3123123 123 122 3123 123123123" at bounding box center [259, 185] width 189 height 24
click at [601, 11] on button "Update Order" at bounding box center [608, 10] width 33 height 10
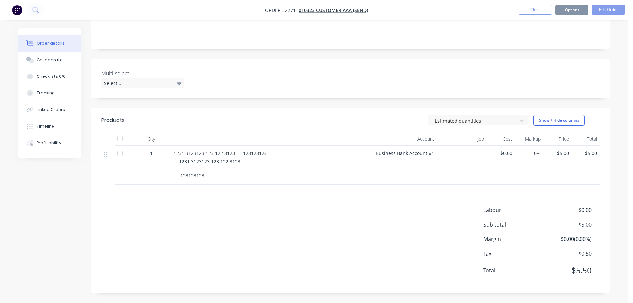
scroll to position [0, 0]
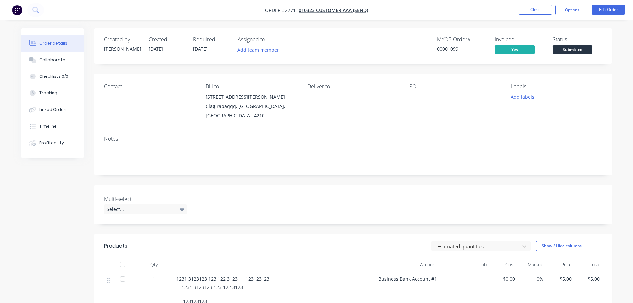
click at [581, 9] on button "Options" at bounding box center [571, 10] width 33 height 11
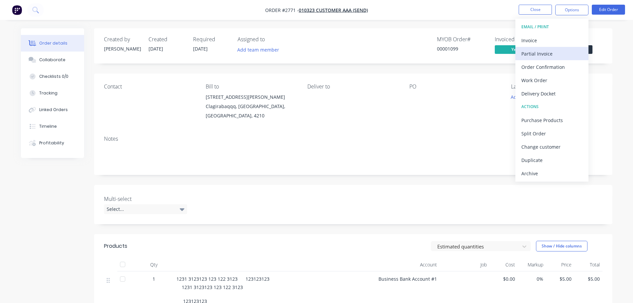
click at [538, 55] on div "Partial Invoice" at bounding box center [551, 54] width 61 height 10
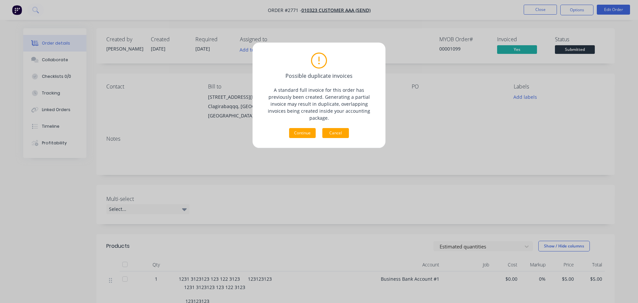
click at [339, 128] on button "Cancel" at bounding box center [335, 133] width 27 height 10
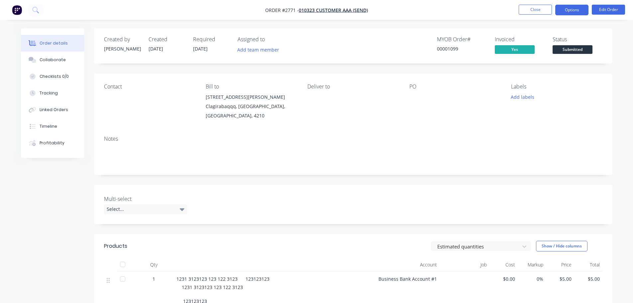
click at [564, 11] on button "Options" at bounding box center [571, 10] width 33 height 11
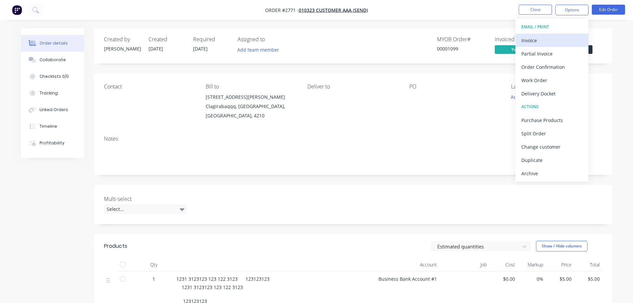
click at [555, 37] on div "Invoice" at bounding box center [551, 41] width 61 height 10
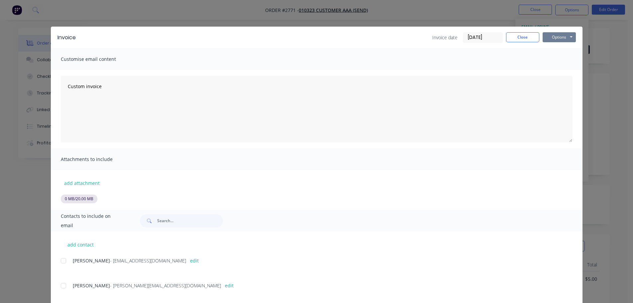
click at [556, 34] on button "Options" at bounding box center [559, 37] width 33 height 10
click at [559, 50] on button "Preview" at bounding box center [564, 49] width 43 height 11
click at [525, 35] on button "Close" at bounding box center [522, 37] width 33 height 10
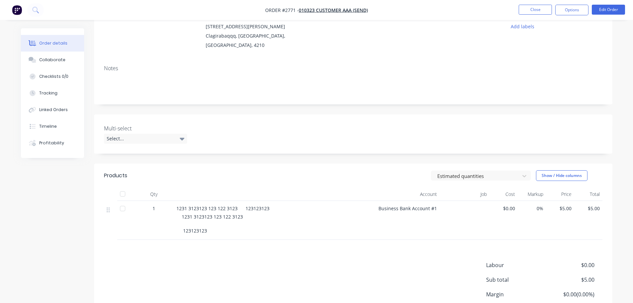
scroll to position [126, 0]
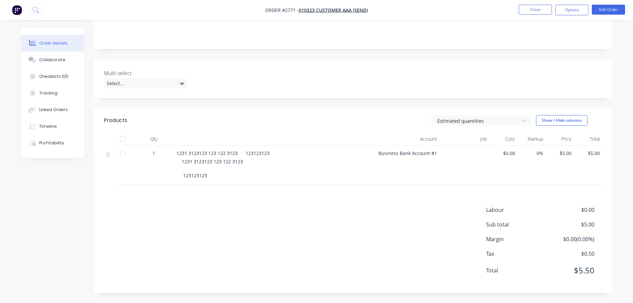
click at [224, 154] on span "1231 3123123 123 122 3123 123123123" at bounding box center [222, 153] width 93 height 6
click at [205, 179] on div "1231 3123123 123 122 3123 123123123 1231 3123123 123 122 3123 123123123" at bounding box center [273, 165] width 199 height 39
drag, startPoint x: 179, startPoint y: 164, endPoint x: 255, endPoint y: 156, distance: 76.2
click at [252, 157] on div "1 1231 3123123 123 122 3123 123123123 1231 3123123 123 122 3123 123123123 Busin…" at bounding box center [353, 165] width 498 height 39
drag, startPoint x: 263, startPoint y: 165, endPoint x: 294, endPoint y: 147, distance: 35.9
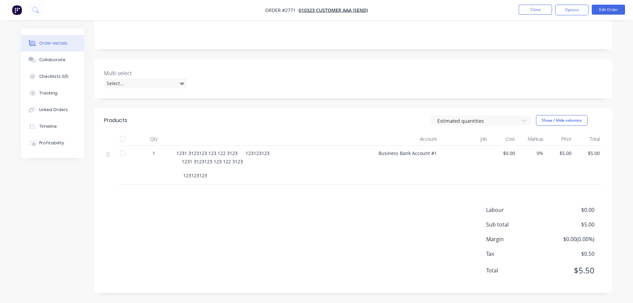
click at [269, 161] on div "1231 3123123 123 122 3123 123123123" at bounding box center [276, 168] width 189 height 21
click at [607, 9] on button "Edit Order" at bounding box center [608, 10] width 33 height 10
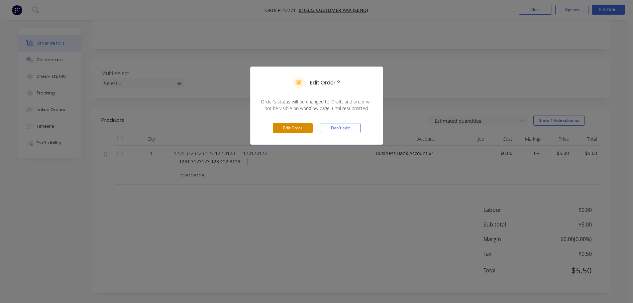
click at [304, 130] on button "Edit Order" at bounding box center [293, 128] width 40 height 10
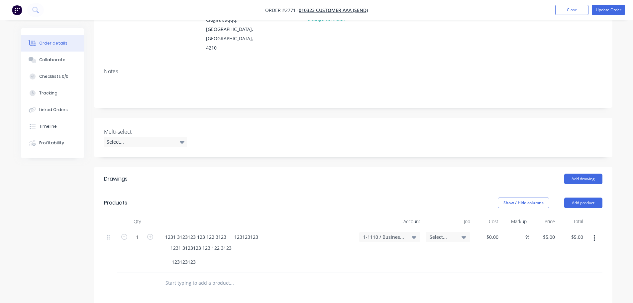
scroll to position [199, 0]
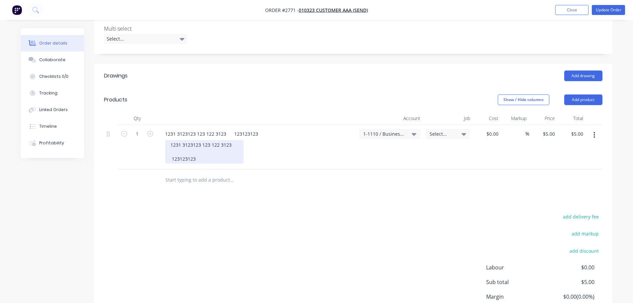
click at [183, 140] on div "1231 3123123 123 122 3123 123123123" at bounding box center [204, 152] width 78 height 24
click at [184, 140] on div "1231 3123123 123 122 3123 123123123" at bounding box center [204, 152] width 78 height 24
type input "$0.00"
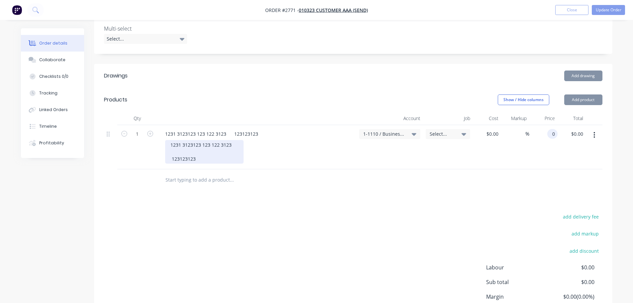
type input "$0.00"
click at [192, 140] on div "1231 3123123 123 122 3123 123123123" at bounding box center [204, 152] width 78 height 24
click at [201, 140] on div "1231 3123123 123 122 3123 123123123" at bounding box center [204, 152] width 78 height 24
click at [202, 140] on div "1231 3123123 123 122 3123 123123123 asdadsa" at bounding box center [204, 152] width 78 height 24
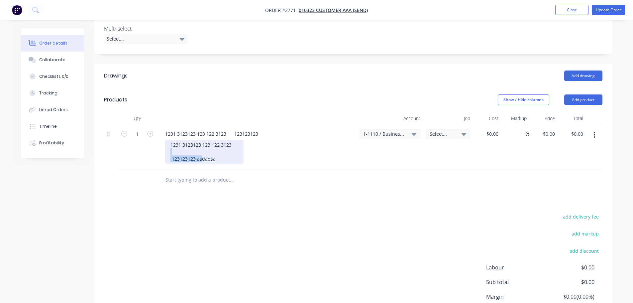
click at [202, 140] on div "1231 3123123 123 122 3123 123123123 asdadsa" at bounding box center [204, 152] width 78 height 24
click at [210, 144] on div "1231 3123123 123 122 3123 123123123 asdadsa" at bounding box center [204, 152] width 78 height 24
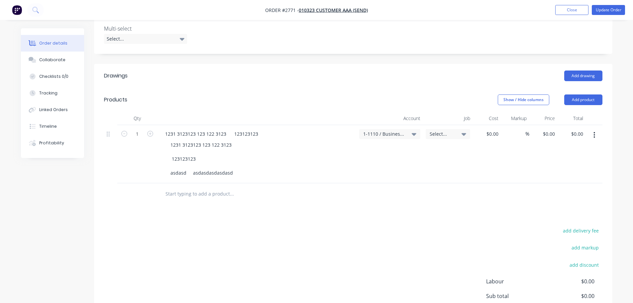
click at [451, 183] on div at bounding box center [353, 194] width 498 height 22
click at [613, 6] on button "Update Order" at bounding box center [608, 10] width 33 height 10
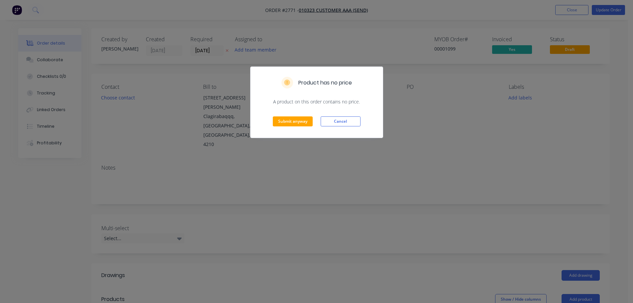
click at [296, 130] on div "Submit anyway Cancel" at bounding box center [317, 121] width 132 height 33
click at [286, 120] on button "Submit anyway" at bounding box center [293, 121] width 40 height 10
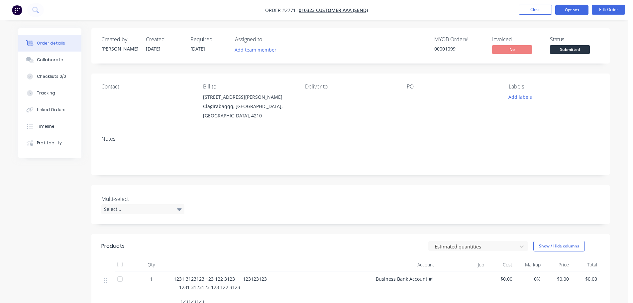
click at [578, 7] on button "Options" at bounding box center [571, 10] width 33 height 11
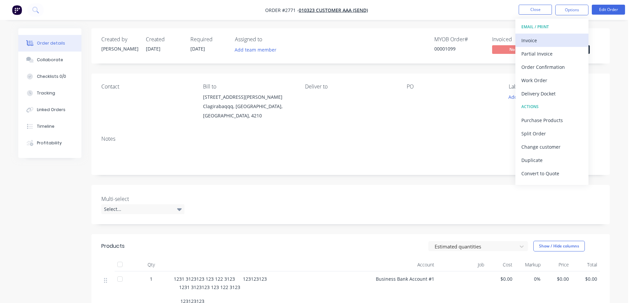
click at [533, 43] on div "Invoice" at bounding box center [551, 41] width 61 height 10
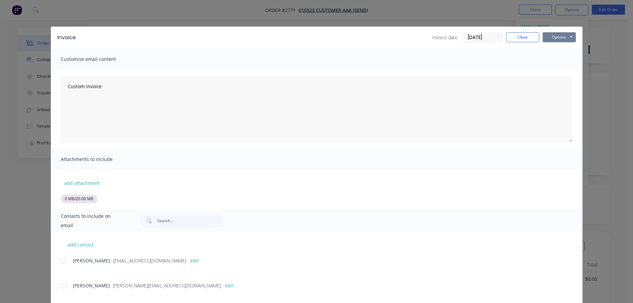
click at [549, 41] on button "Options" at bounding box center [559, 37] width 33 height 10
click at [556, 50] on button "Preview" at bounding box center [564, 49] width 43 height 11
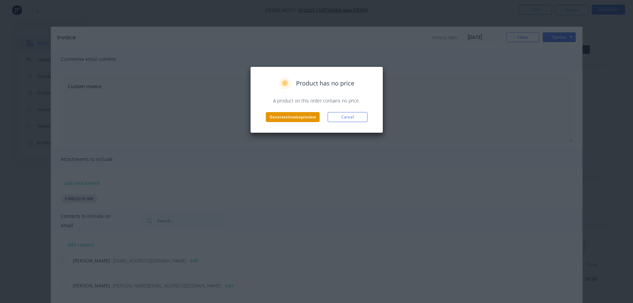
click at [314, 113] on button "Generate invoice preview" at bounding box center [293, 117] width 54 height 10
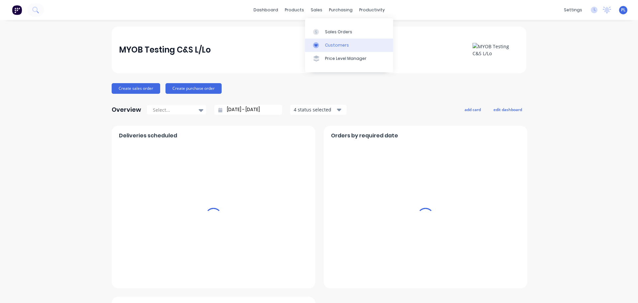
click at [325, 43] on div "Customers" at bounding box center [337, 45] width 24 height 6
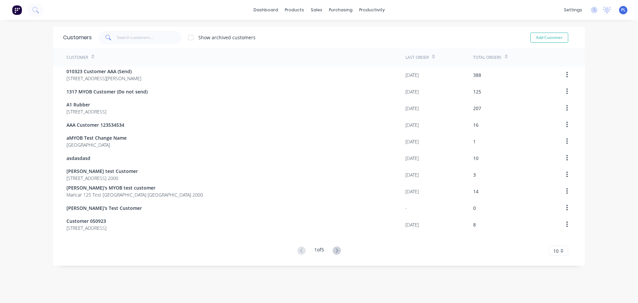
click at [136, 63] on div "Customer" at bounding box center [235, 57] width 339 height 18
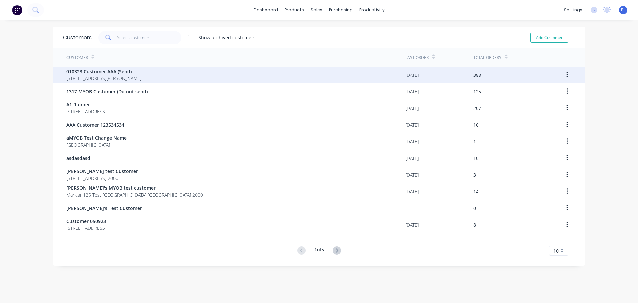
click at [130, 80] on span "[STREET_ADDRESS][PERSON_NAME]" at bounding box center [103, 78] width 75 height 7
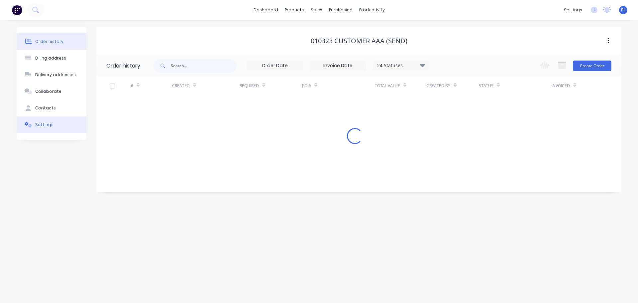
click at [48, 114] on button "Contacts" at bounding box center [52, 108] width 70 height 17
click at [50, 122] on button "Settings" at bounding box center [52, 124] width 70 height 17
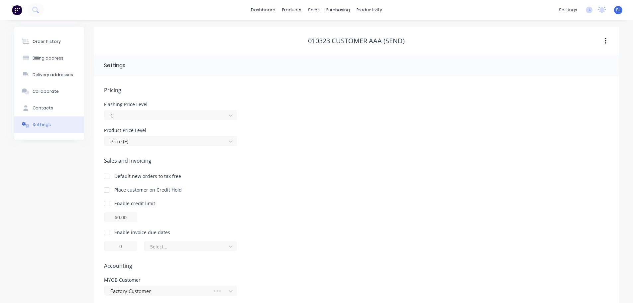
click at [50, 127] on button "Settings" at bounding box center [49, 124] width 70 height 17
click at [301, 31] on div "Product Catalogue" at bounding box center [321, 32] width 41 height 6
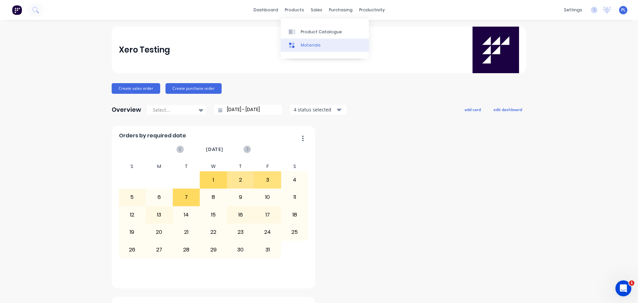
click at [323, 43] on link "Materials" at bounding box center [325, 45] width 88 height 13
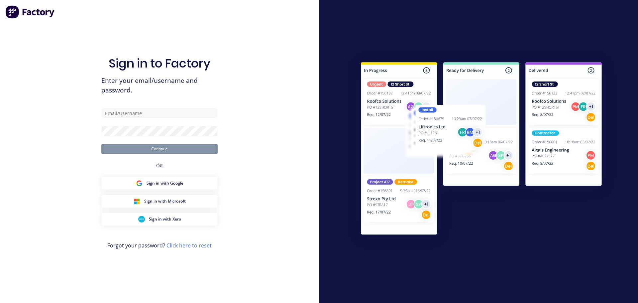
drag, startPoint x: 92, startPoint y: 119, endPoint x: 116, endPoint y: 121, distance: 24.1
click at [111, 121] on div "Sign in to Factory Enter your email/username and password. Continue OR Sign in …" at bounding box center [159, 151] width 319 height 303
click at [166, 113] on input "text" at bounding box center [159, 113] width 116 height 10
type input "[PERSON_NAME][EMAIL_ADDRESS][DOMAIN_NAME]"
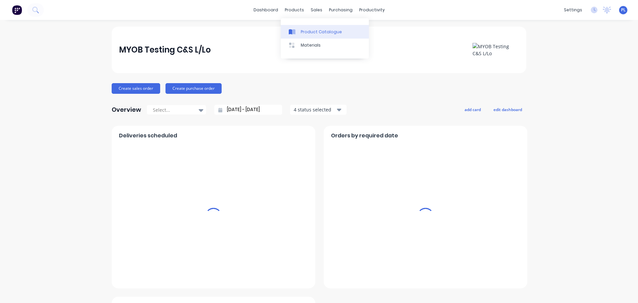
click at [299, 36] on link "Product Catalogue" at bounding box center [325, 31] width 88 height 13
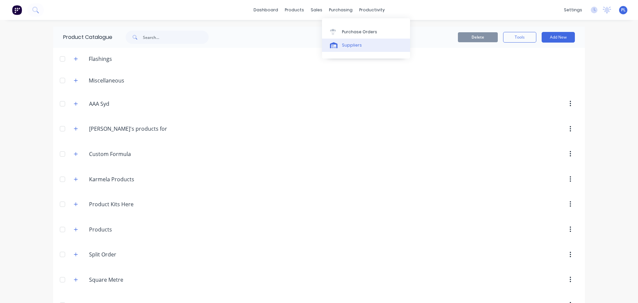
click at [346, 42] on div "Suppliers" at bounding box center [352, 45] width 20 height 6
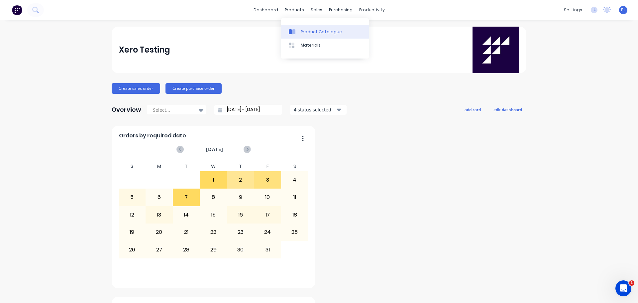
drag, startPoint x: 301, startPoint y: 29, endPoint x: 295, endPoint y: 36, distance: 9.2
click at [301, 29] on div "Product Catalogue" at bounding box center [321, 32] width 41 height 6
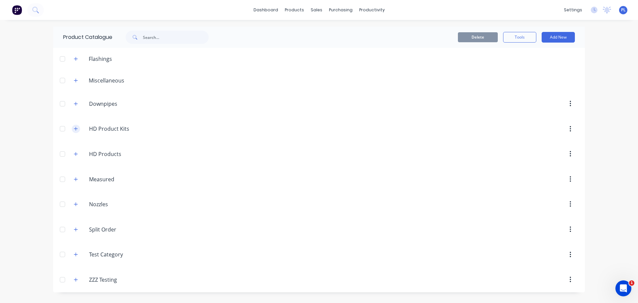
click at [78, 125] on button "button" at bounding box center [76, 129] width 8 height 8
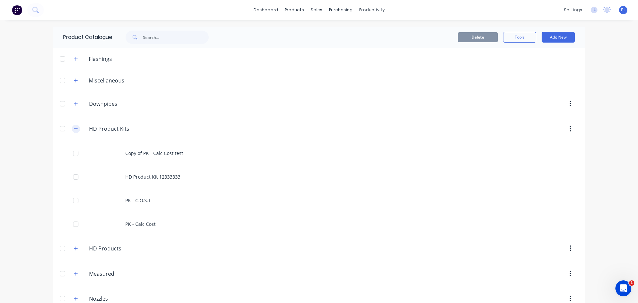
click at [72, 129] on button "button" at bounding box center [76, 129] width 8 height 8
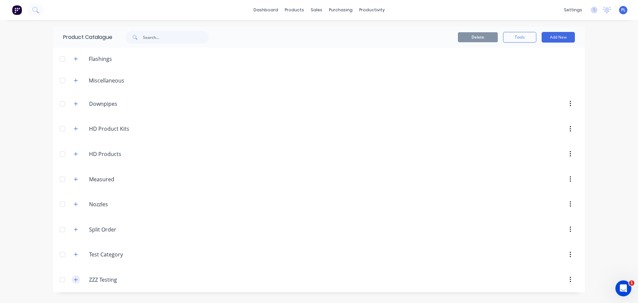
click at [74, 277] on icon "button" at bounding box center [76, 279] width 4 height 5
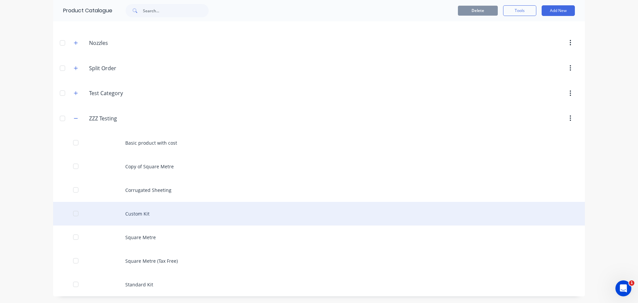
click at [149, 210] on div "Custom Kit" at bounding box center [319, 214] width 532 height 24
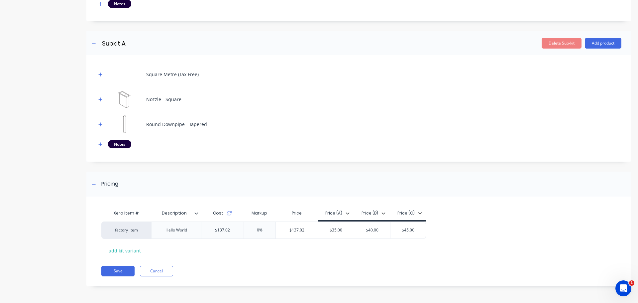
scroll to position [107, 0]
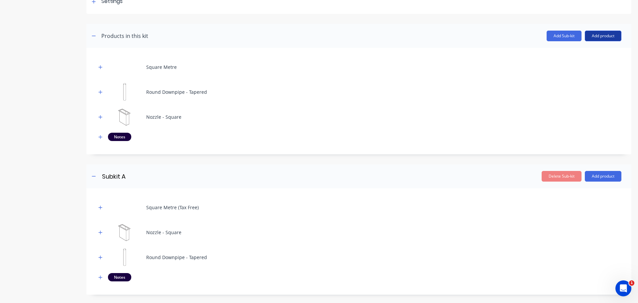
click at [593, 38] on button "Add product" at bounding box center [603, 36] width 37 height 11
click at [573, 81] on div "Notes (Internal)" at bounding box center [589, 80] width 51 height 10
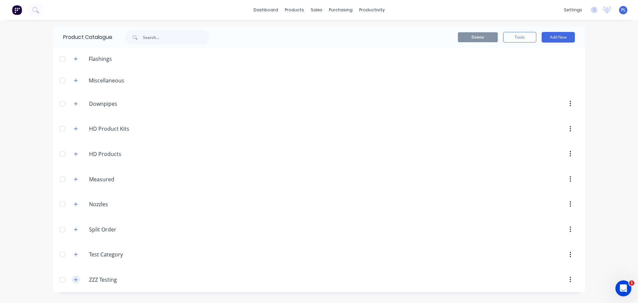
click at [77, 276] on button "button" at bounding box center [76, 279] width 8 height 8
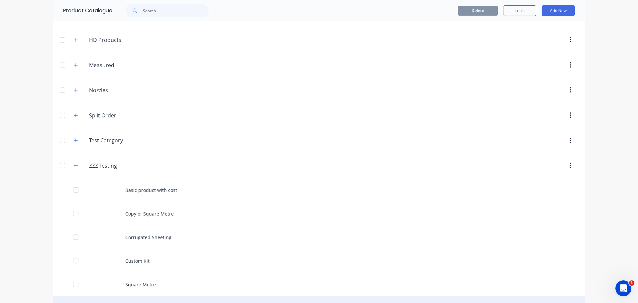
scroll to position [161, 0]
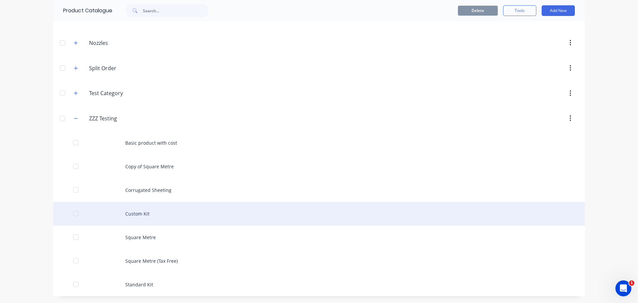
click at [131, 216] on div "Custom Kit" at bounding box center [319, 214] width 532 height 24
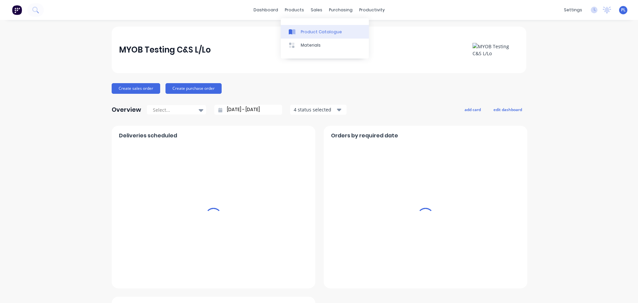
drag, startPoint x: 0, startPoint y: 0, endPoint x: 296, endPoint y: 38, distance: 298.8
click at [304, 34] on div "Product Catalogue" at bounding box center [321, 32] width 41 height 6
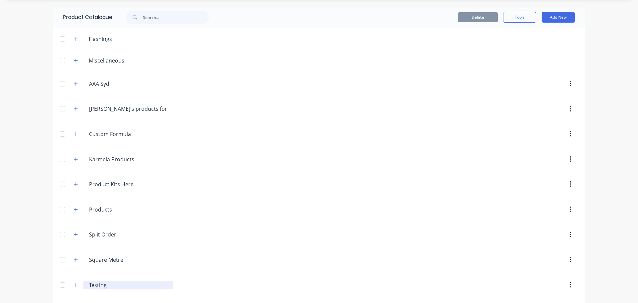
scroll to position [46, 0]
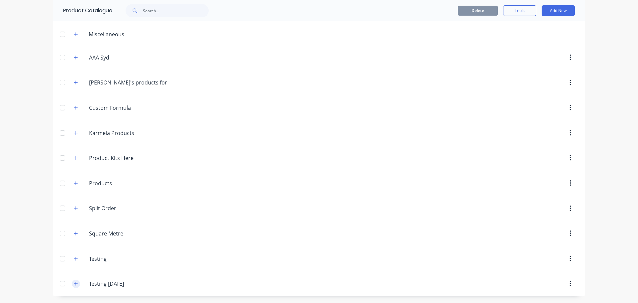
click at [74, 283] on icon "button" at bounding box center [76, 283] width 4 height 5
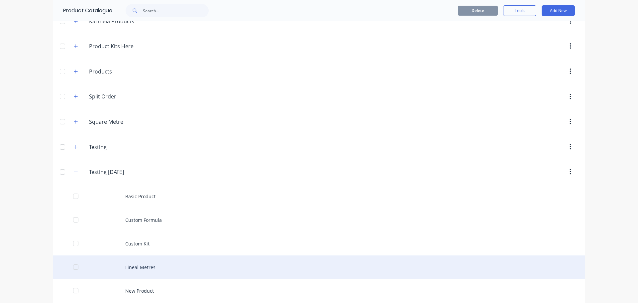
scroll to position [188, 0]
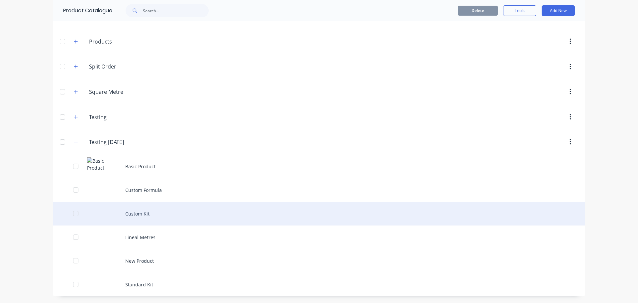
click at [141, 206] on div "Custom Kit" at bounding box center [319, 214] width 532 height 24
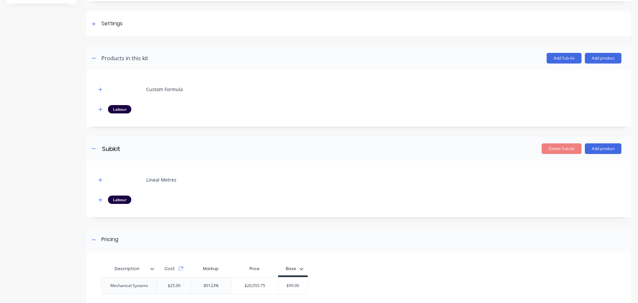
scroll to position [33, 0]
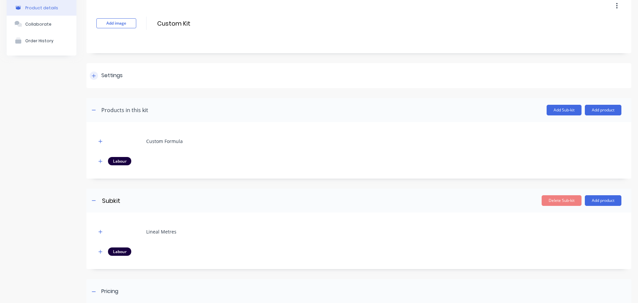
click at [160, 66] on div "Settings" at bounding box center [358, 75] width 545 height 25
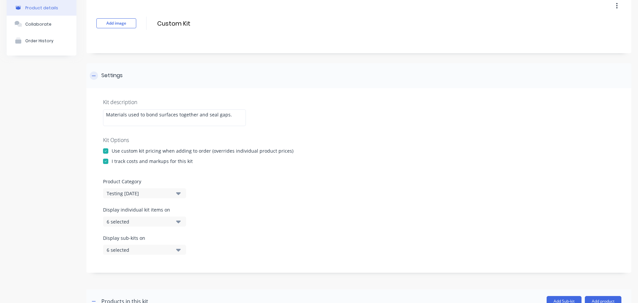
click at [150, 76] on div "Settings" at bounding box center [358, 75] width 545 height 25
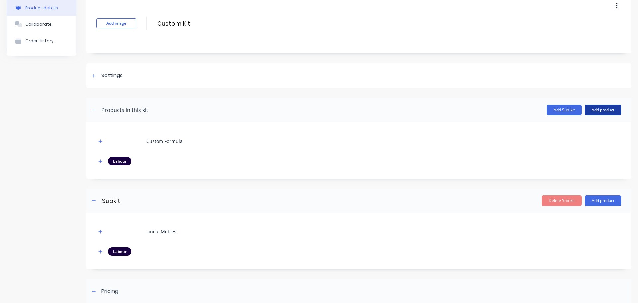
click at [614, 109] on button "Add product" at bounding box center [603, 110] width 37 height 11
click at [579, 154] on div "Notes (Internal)" at bounding box center [589, 154] width 51 height 10
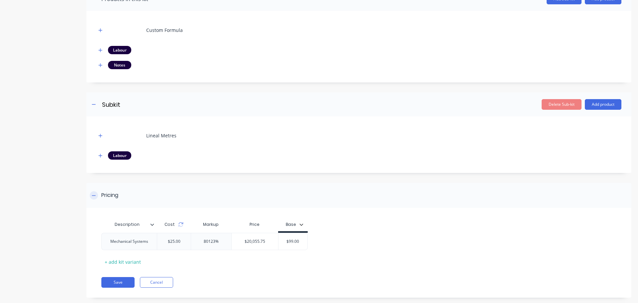
scroll to position [156, 0]
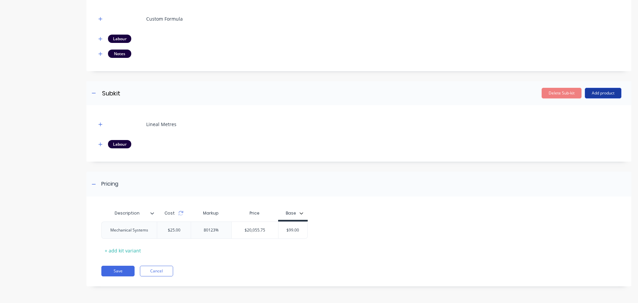
click at [596, 88] on button "Add product" at bounding box center [603, 93] width 37 height 11
click at [577, 136] on div "Notes (Internal)" at bounding box center [589, 137] width 51 height 10
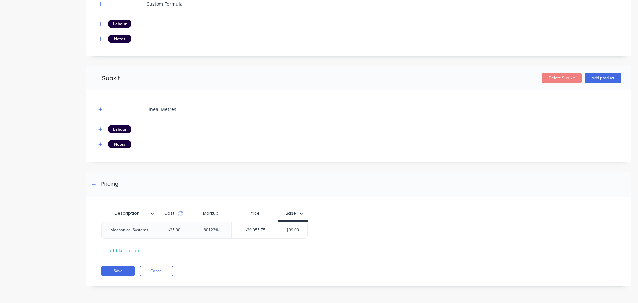
scroll to position [38, 0]
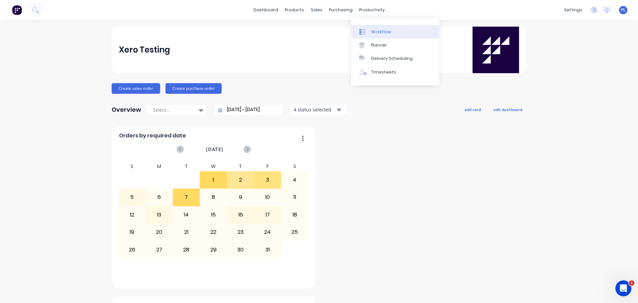
click at [362, 29] on icon at bounding box center [362, 32] width 6 height 6
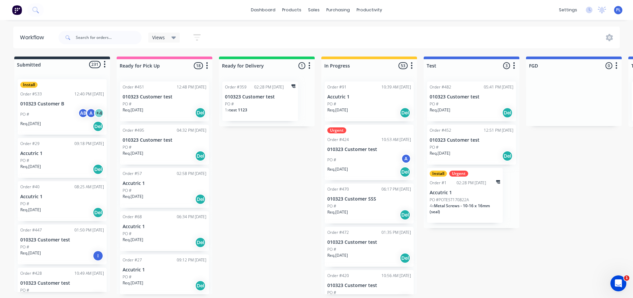
click at [518, 64] on button "button" at bounding box center [514, 66] width 8 height 8
click at [469, 79] on span "Status colour" at bounding box center [472, 79] width 29 height 7
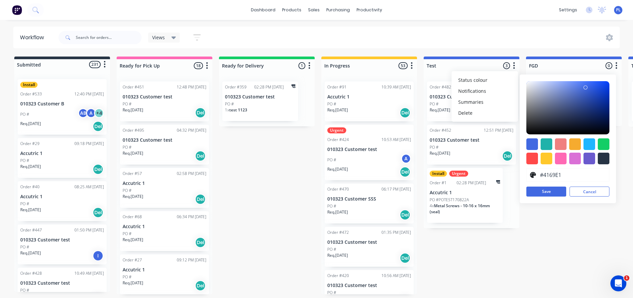
click at [528, 259] on div "Submitted 231 Status colour #273444 hex #273444 Save Cancel Summaries Total ord…" at bounding box center [597, 175] width 1205 height 238
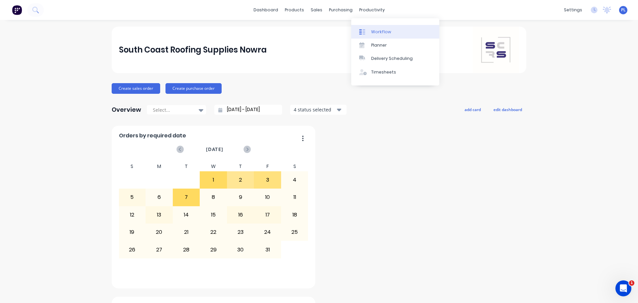
click at [371, 30] on link "Workflow" at bounding box center [395, 31] width 88 height 13
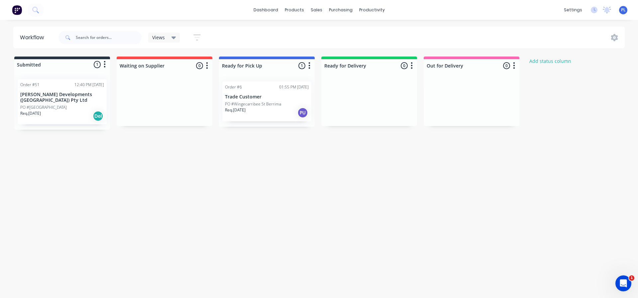
drag, startPoint x: 313, startPoint y: 181, endPoint x: 221, endPoint y: 129, distance: 105.5
click at [312, 181] on div "Workflow Views Save new view None (Default) edit Show/Hide statuses Show line i…" at bounding box center [319, 156] width 638 height 258
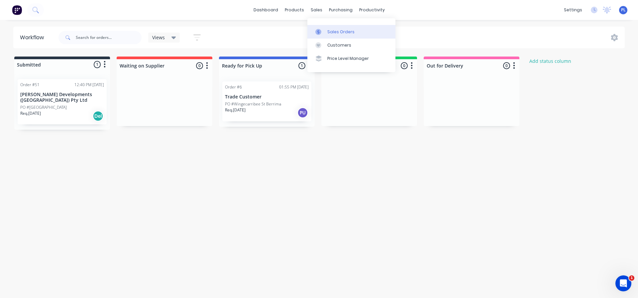
click at [320, 30] on icon at bounding box center [318, 32] width 6 height 6
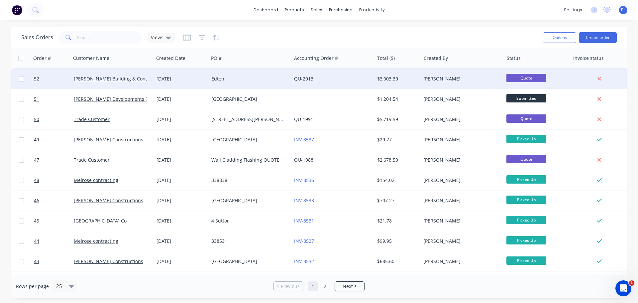
click at [236, 79] on div "Edten" at bounding box center [248, 78] width 74 height 7
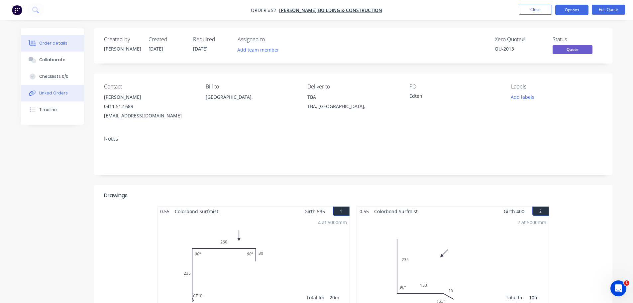
click at [52, 91] on div "Linked Orders" at bounding box center [53, 93] width 29 height 6
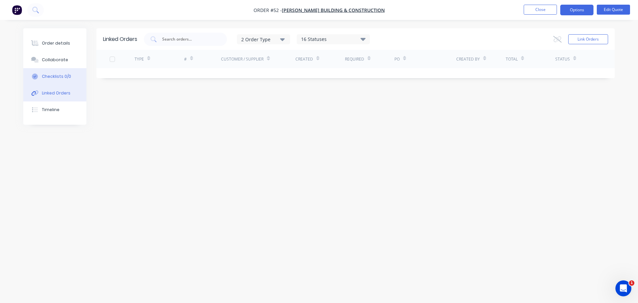
click at [52, 74] on div "Checklists 0/0" at bounding box center [56, 76] width 29 height 6
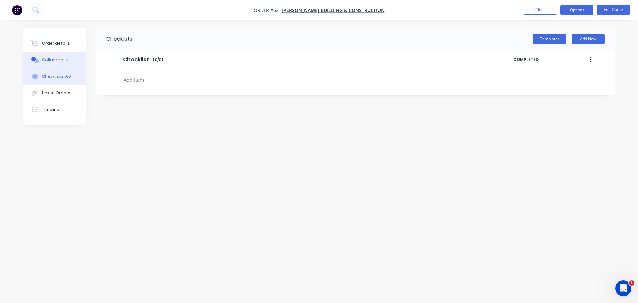
click at [55, 60] on div "Collaborate" at bounding box center [55, 60] width 26 height 6
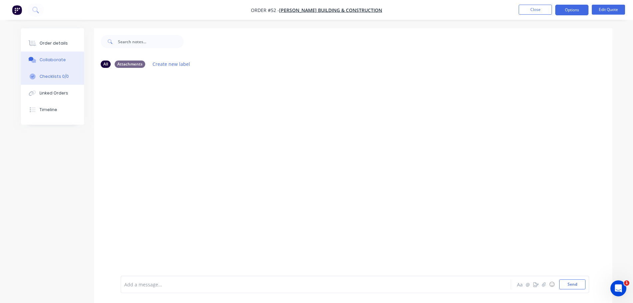
click at [57, 79] on div "Checklists 0/0" at bounding box center [53, 76] width 29 height 6
type textarea "x"
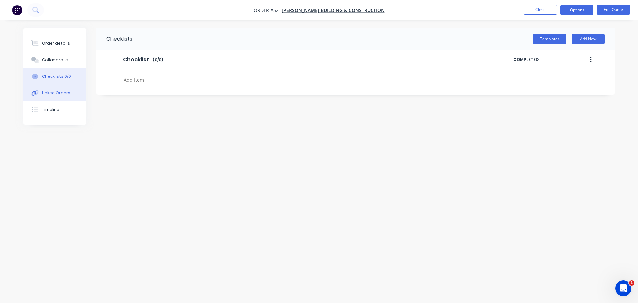
click at [61, 93] on div "Linked Orders" at bounding box center [56, 93] width 29 height 6
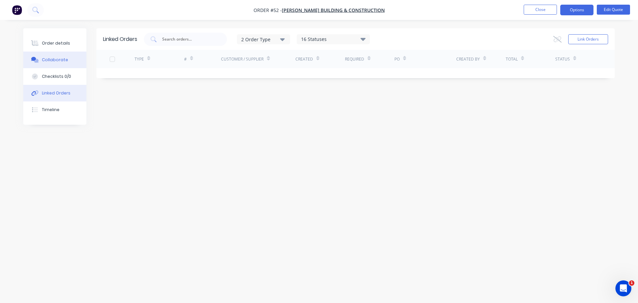
click at [52, 54] on button "Collaborate" at bounding box center [54, 60] width 63 height 17
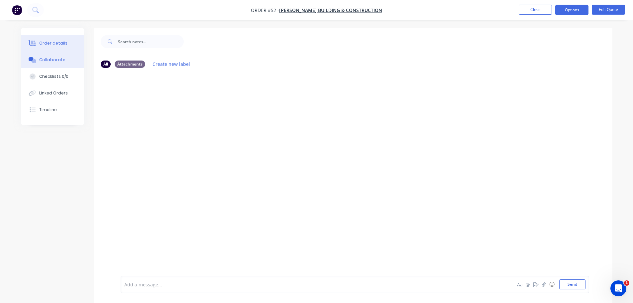
click at [55, 36] on button "Order details" at bounding box center [52, 43] width 63 height 17
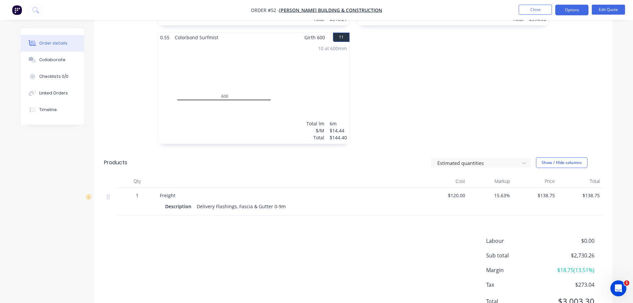
scroll to position [796, 0]
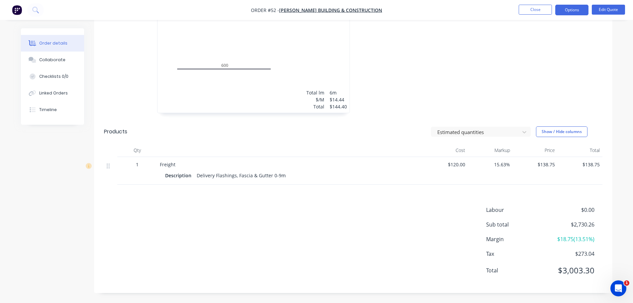
click at [15, 12] on img "button" at bounding box center [17, 10] width 10 height 10
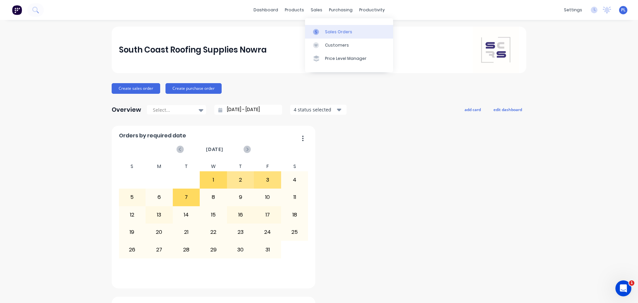
click at [322, 27] on link "Sales Orders" at bounding box center [349, 31] width 88 height 13
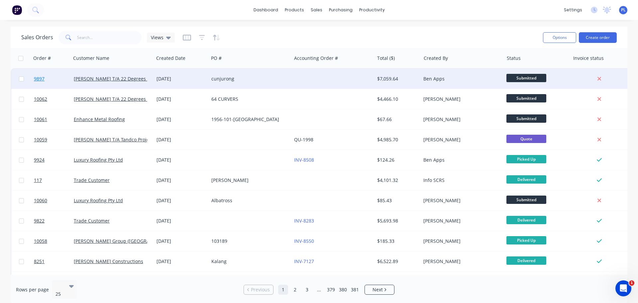
click at [42, 78] on span "9897" at bounding box center [39, 78] width 11 height 7
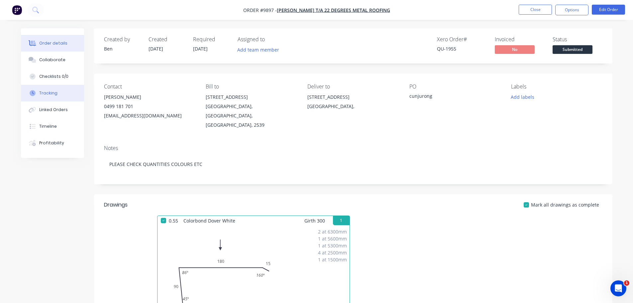
click at [55, 96] on button "Tracking" at bounding box center [52, 93] width 63 height 17
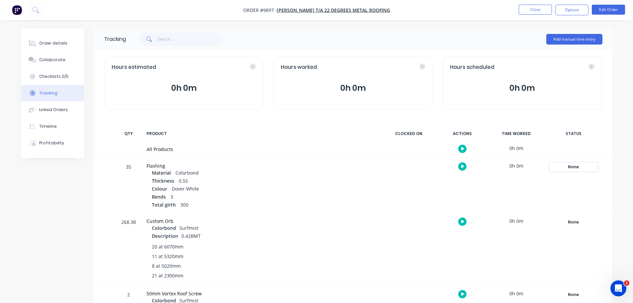
click at [577, 166] on div "None" at bounding box center [574, 167] width 48 height 9
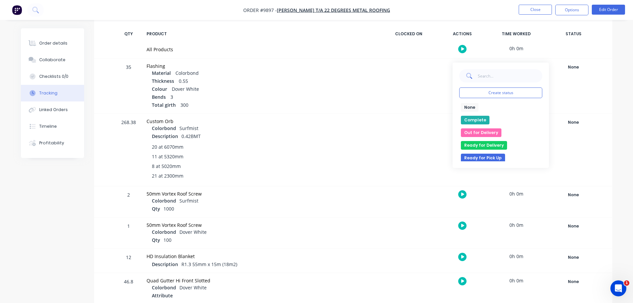
click at [346, 79] on div "Thickness 0.55" at bounding box center [264, 81] width 224 height 8
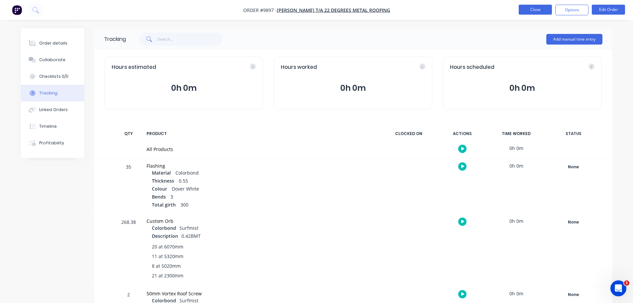
click at [532, 6] on button "Close" at bounding box center [535, 10] width 33 height 10
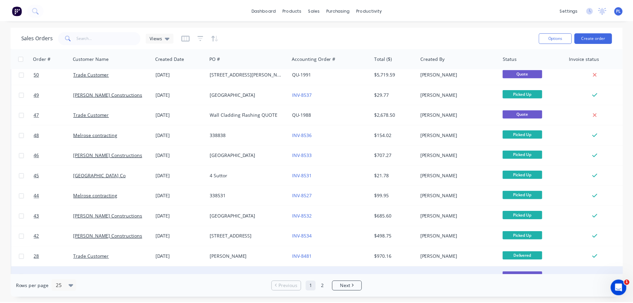
scroll to position [166, 0]
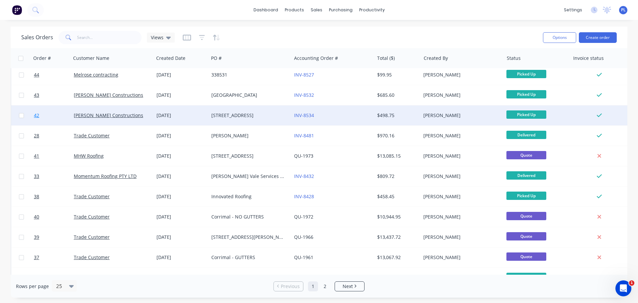
click at [37, 115] on span "42" at bounding box center [36, 115] width 5 height 7
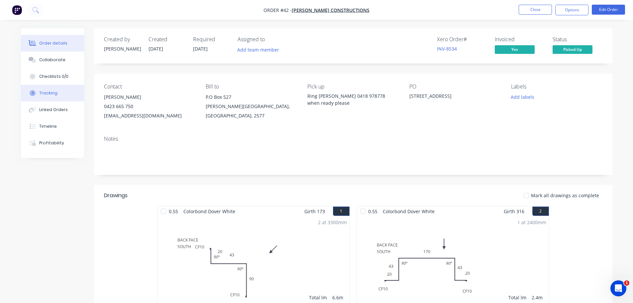
click at [46, 87] on button "Tracking" at bounding box center [52, 93] width 63 height 17
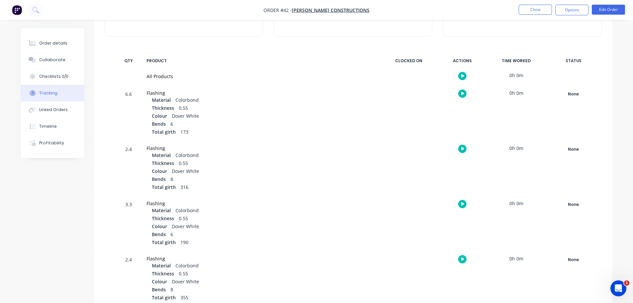
scroll to position [100, 0]
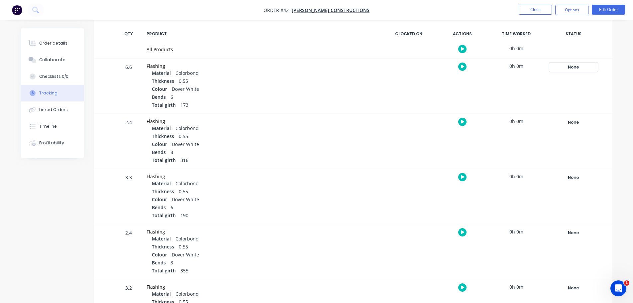
click at [571, 69] on div "None" at bounding box center [574, 67] width 48 height 9
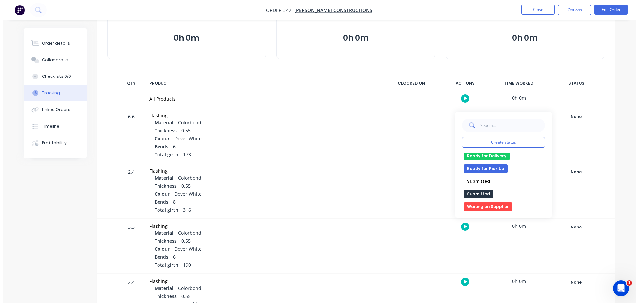
scroll to position [0, 0]
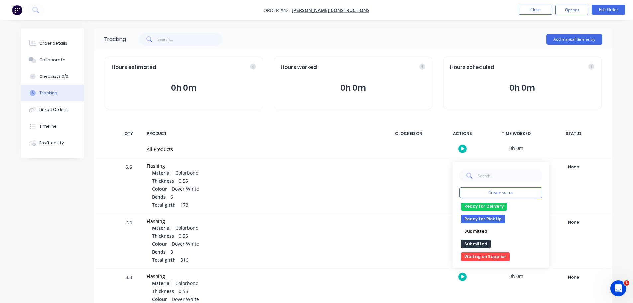
click at [17, 13] on img "button" at bounding box center [17, 10] width 10 height 10
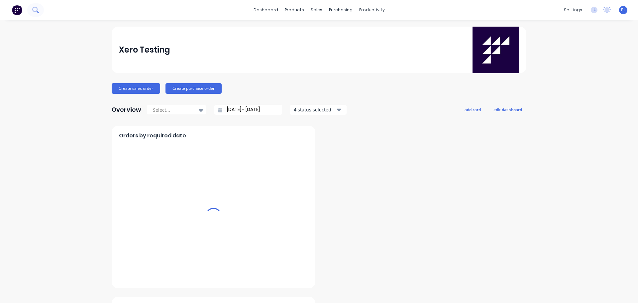
click at [36, 11] on icon at bounding box center [34, 9] width 5 height 5
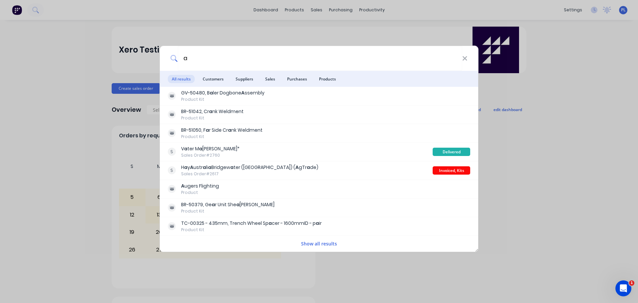
type input "a"
click at [85, 74] on div "a All results Customers Suppliers Sales Purchases Products GV-50480, B a ler Do…" at bounding box center [319, 151] width 638 height 303
